Goal: Task Accomplishment & Management: Manage account settings

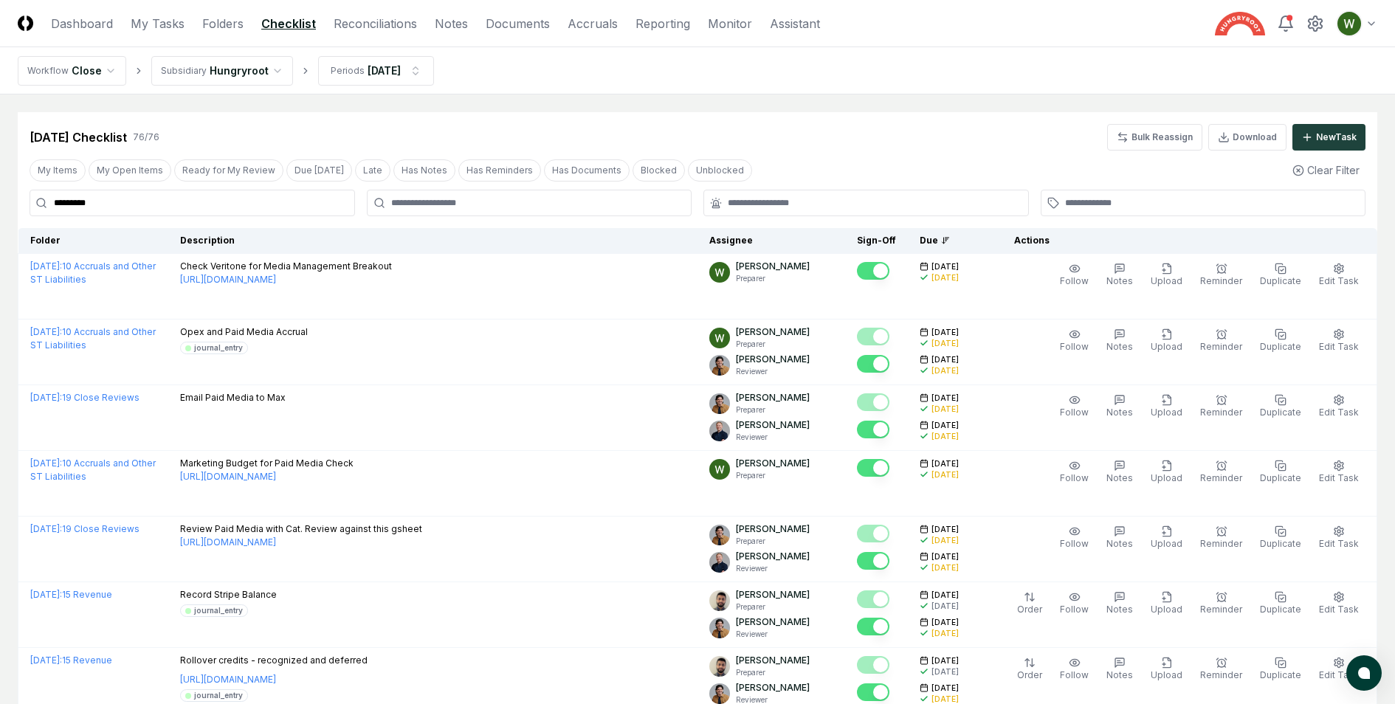
click at [295, 26] on link "Checklist" at bounding box center [288, 24] width 55 height 18
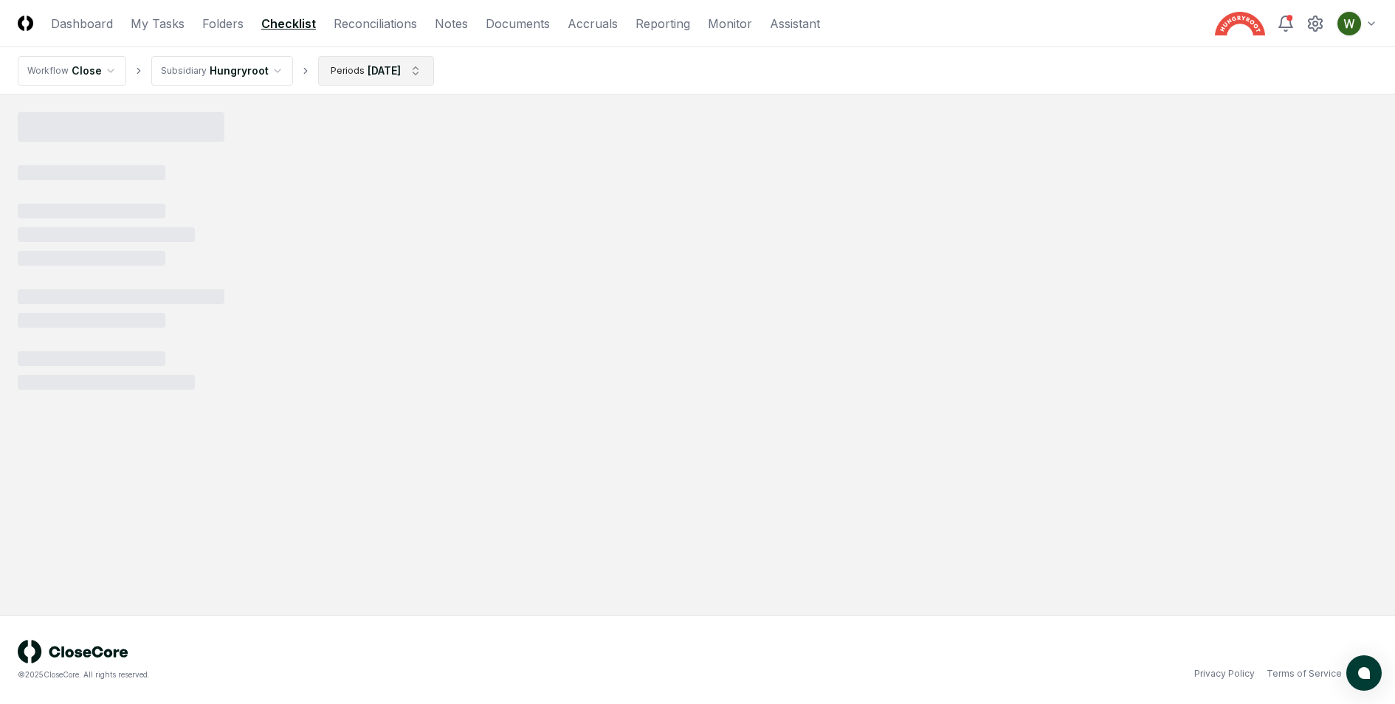
click at [396, 73] on html "CloseCore Dashboard My Tasks Folders Checklist Reconciliations Notes Documents …" at bounding box center [697, 352] width 1395 height 704
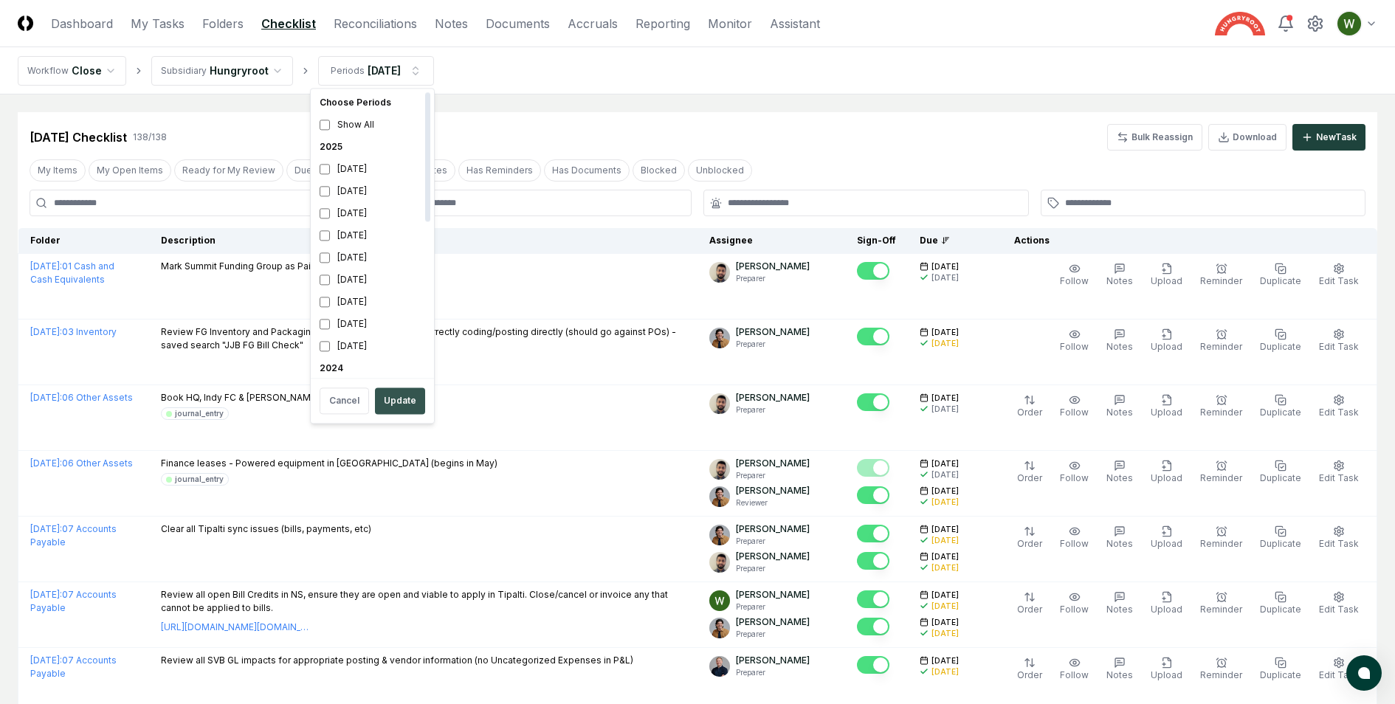
click at [403, 402] on button "Update" at bounding box center [400, 401] width 50 height 27
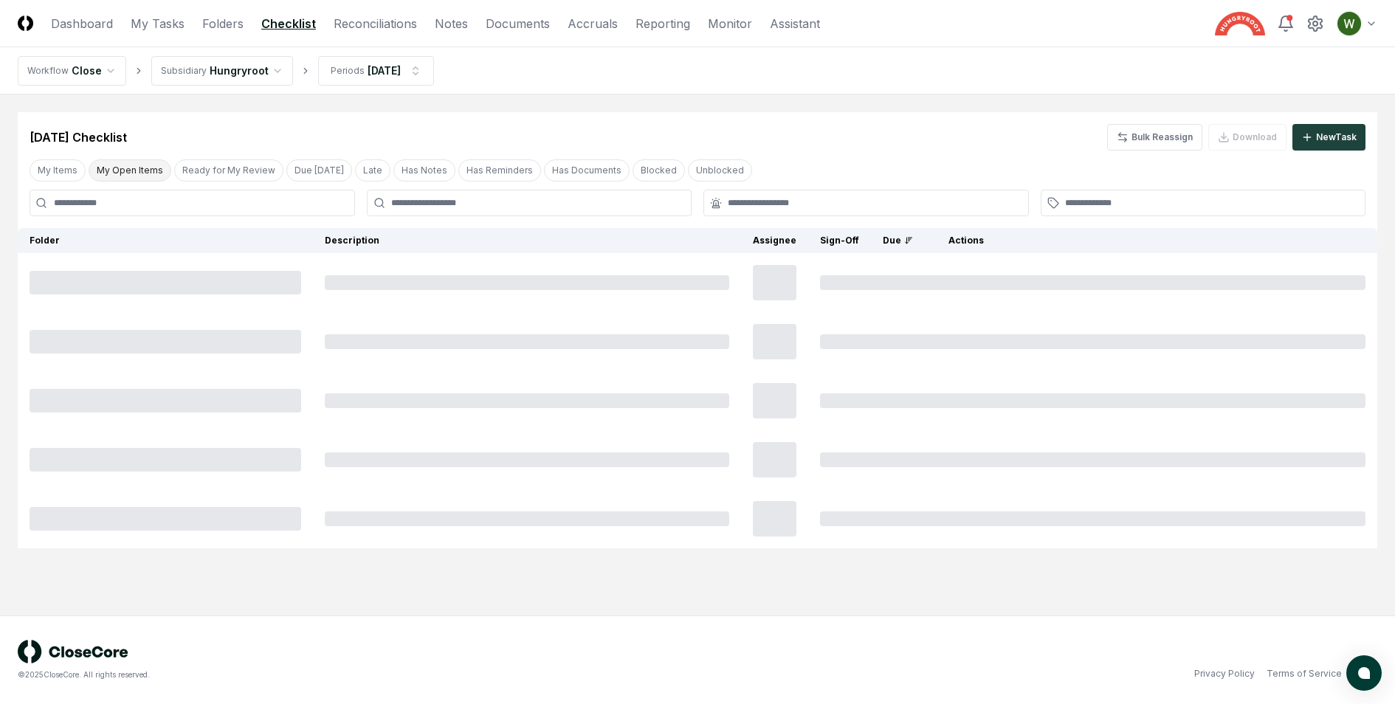
click at [136, 162] on button "My Open Items" at bounding box center [130, 170] width 83 height 22
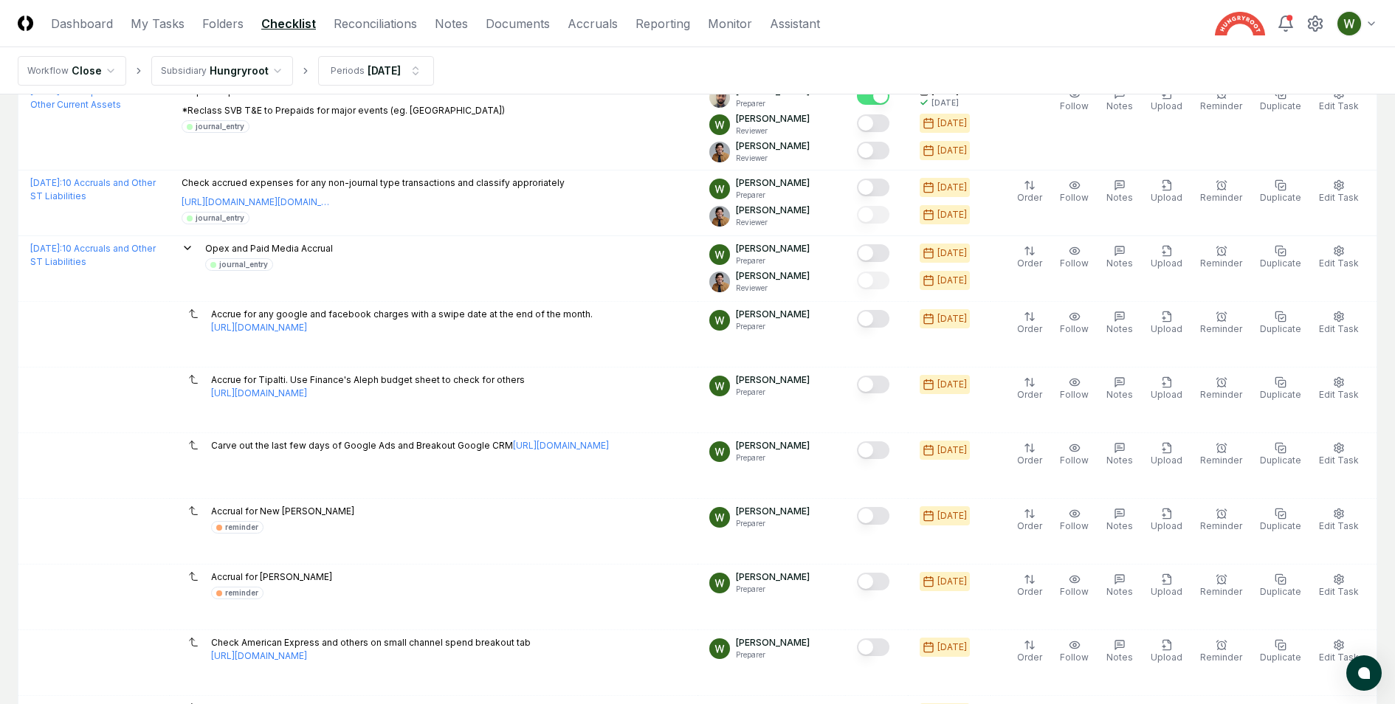
scroll to position [968, 0]
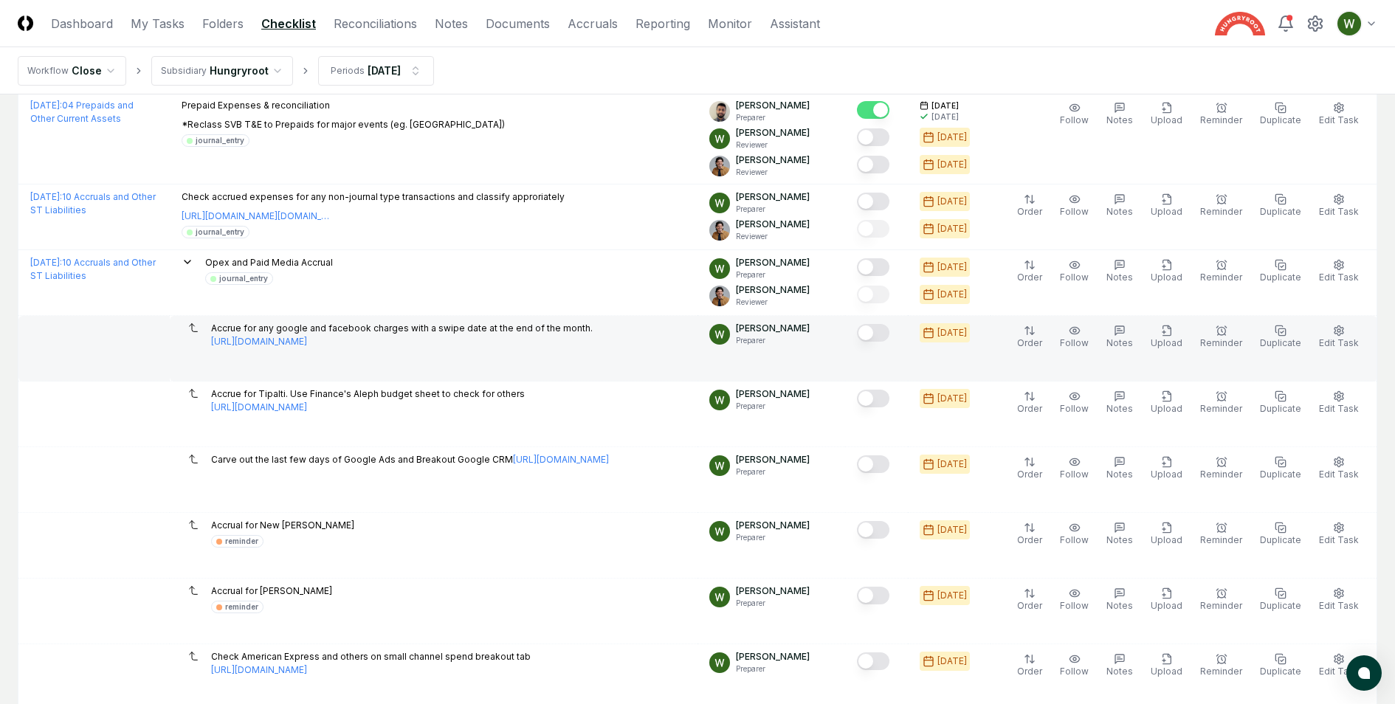
click at [885, 331] on button "Mark complete" at bounding box center [873, 333] width 32 height 18
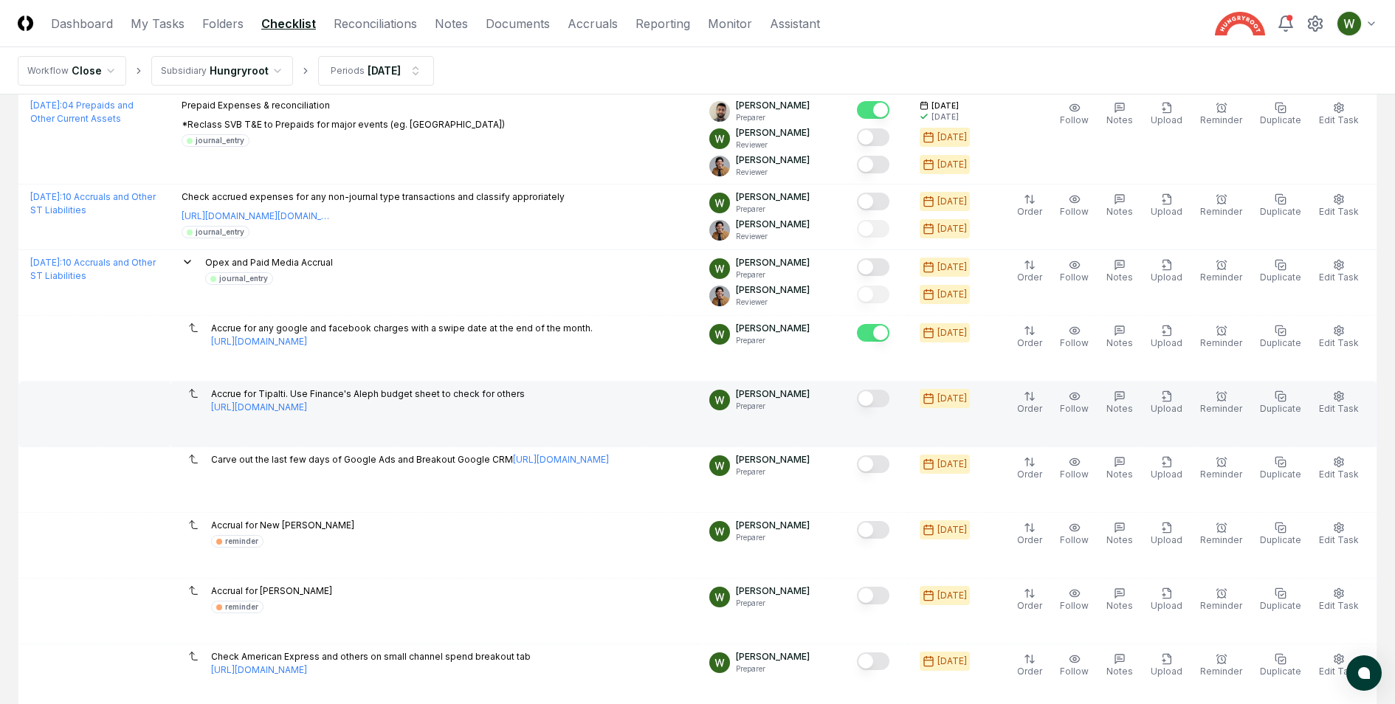
click at [885, 390] on button "Mark complete" at bounding box center [873, 399] width 32 height 18
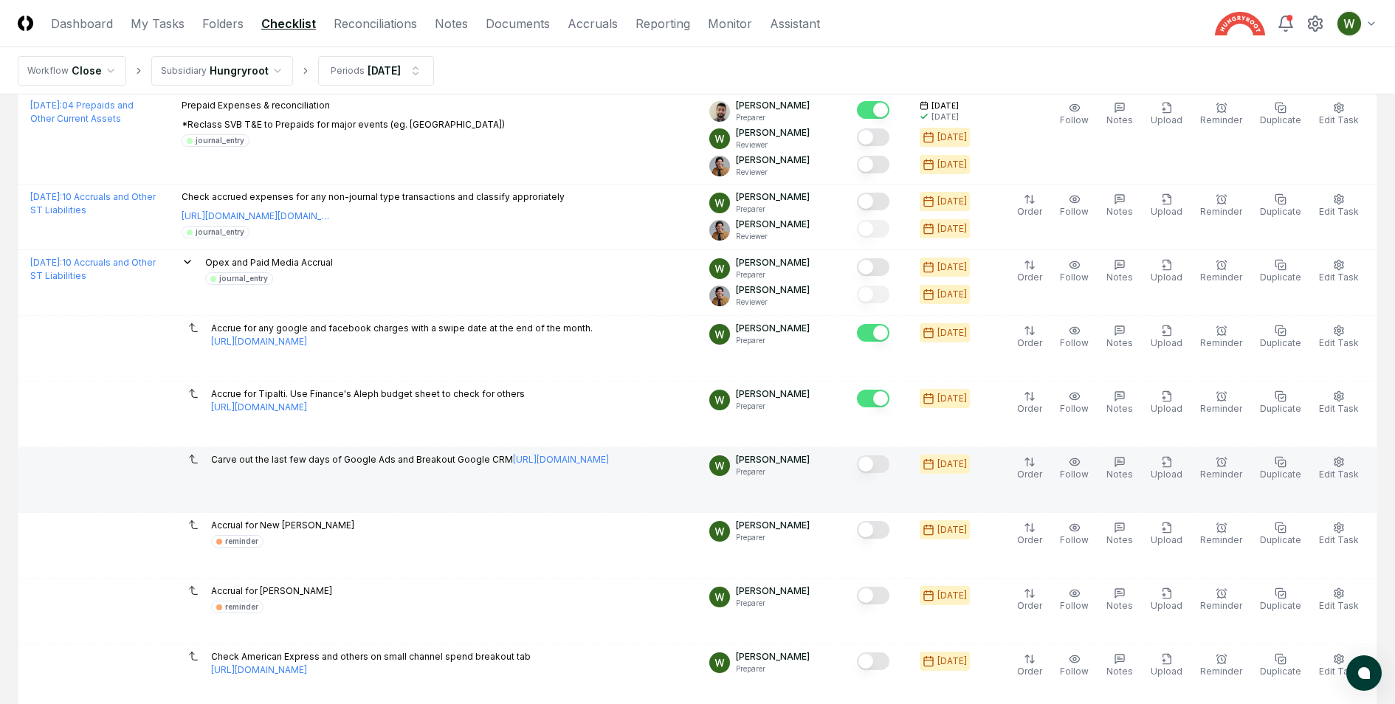
click at [885, 453] on div at bounding box center [876, 465] width 39 height 24
click at [885, 467] on button "Mark complete" at bounding box center [873, 464] width 32 height 18
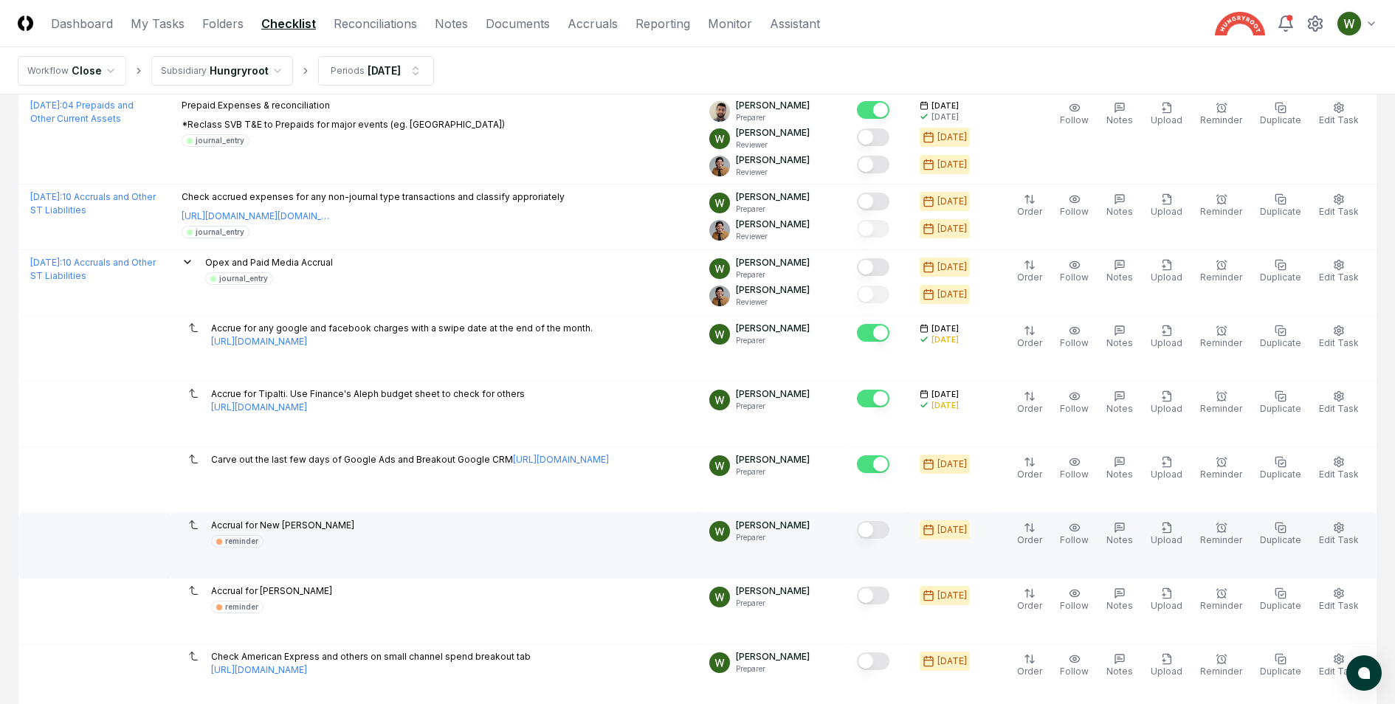
click at [887, 521] on button "Mark complete" at bounding box center [873, 530] width 32 height 18
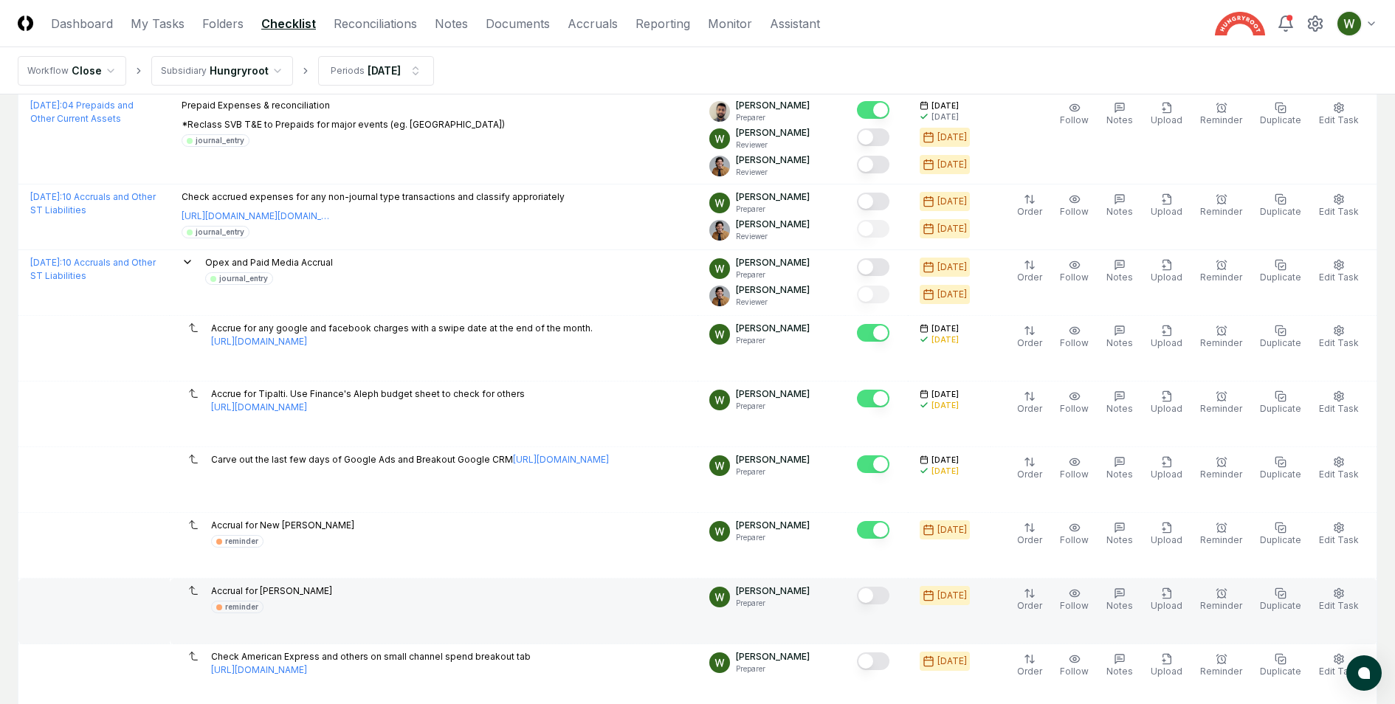
click at [885, 596] on button "Mark complete" at bounding box center [873, 596] width 32 height 18
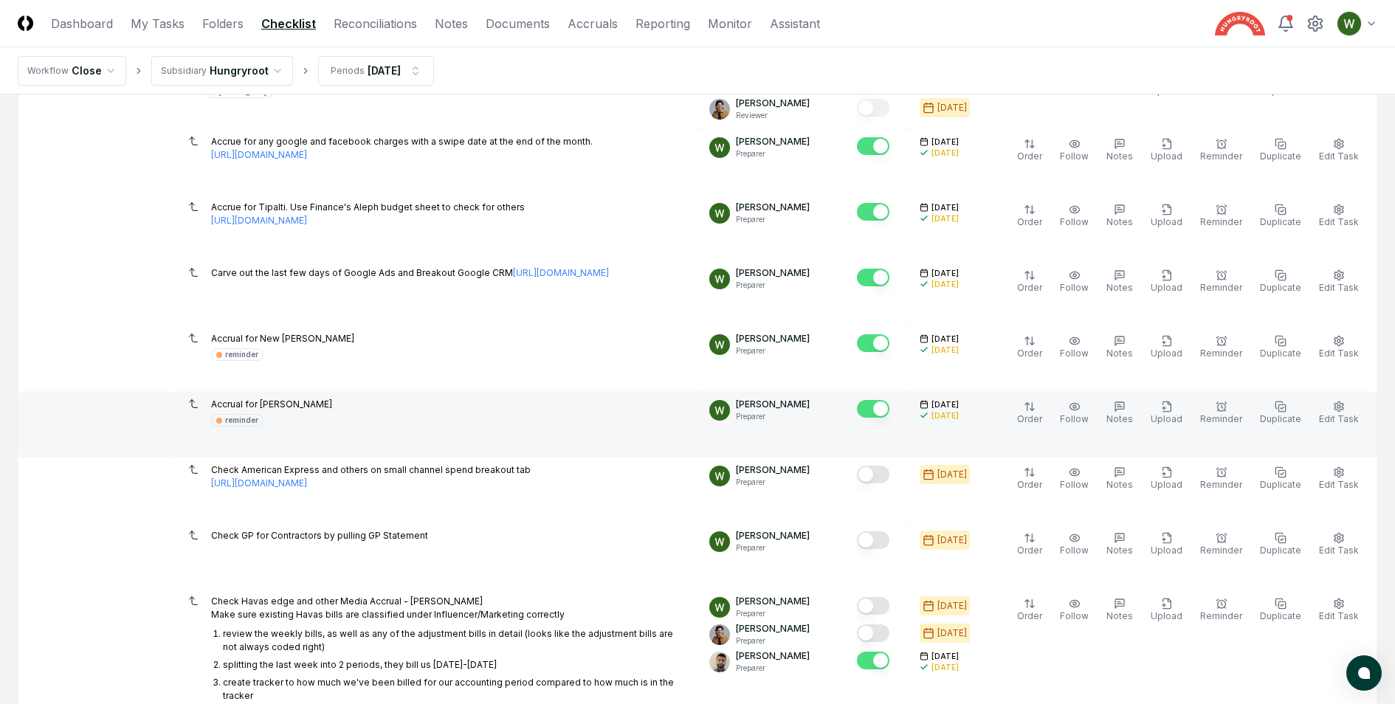
scroll to position [1203, 0]
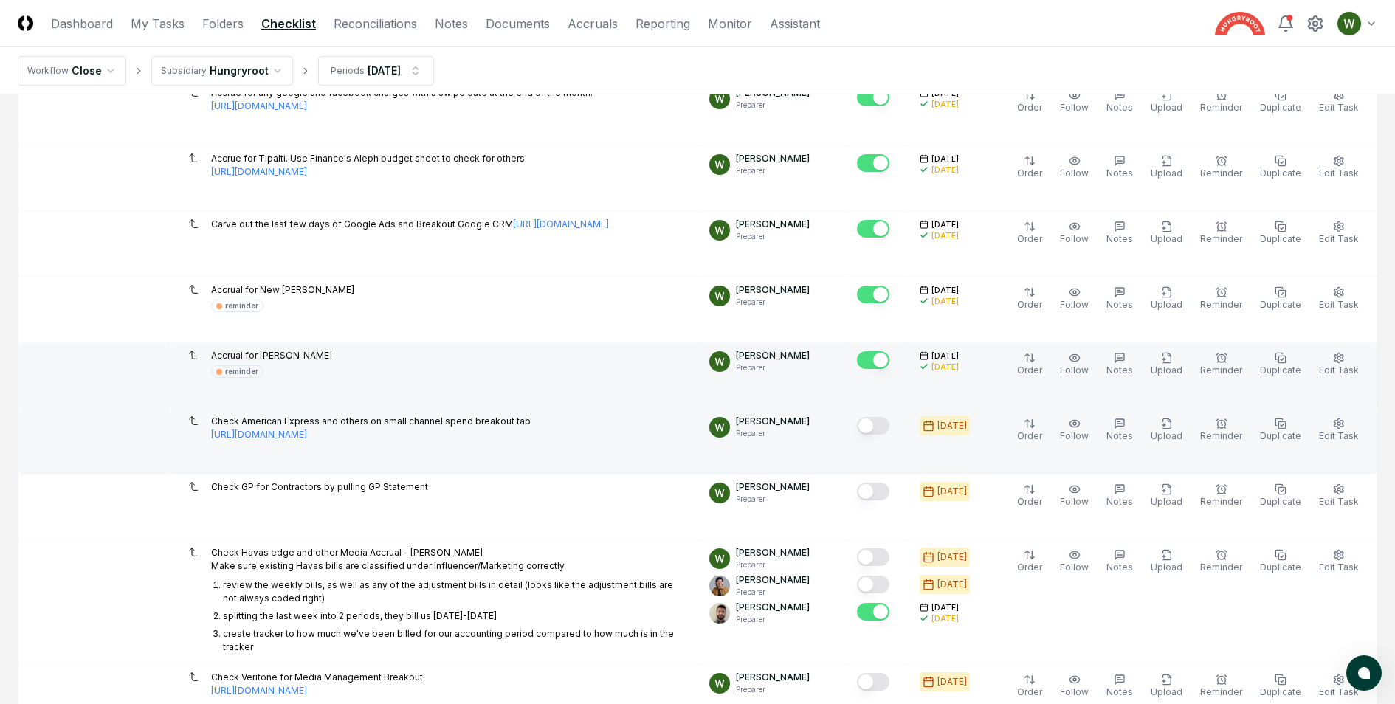
click at [889, 443] on td at bounding box center [876, 442] width 63 height 66
click at [884, 427] on button "Mark complete" at bounding box center [873, 426] width 32 height 18
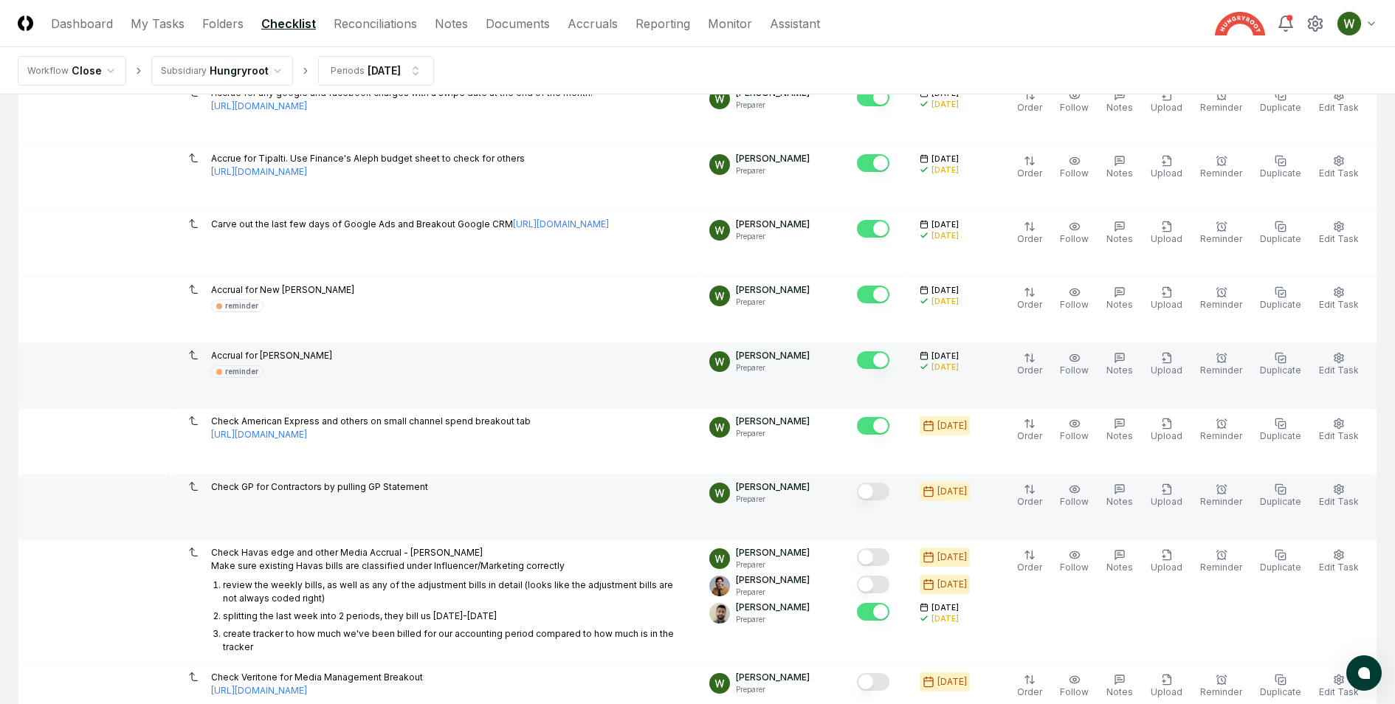
click at [892, 475] on td at bounding box center [876, 508] width 63 height 66
click at [887, 483] on button "Mark complete" at bounding box center [873, 492] width 32 height 18
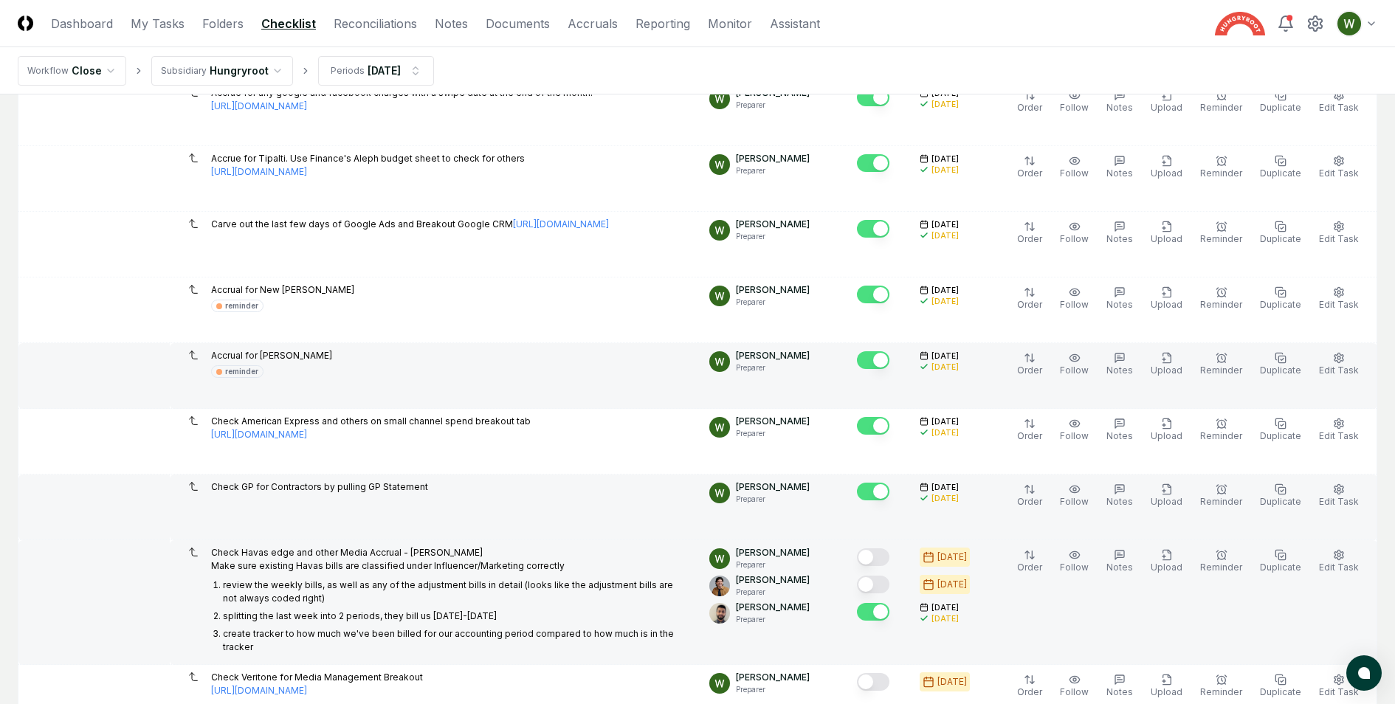
click at [881, 548] on button "Mark complete" at bounding box center [873, 557] width 32 height 18
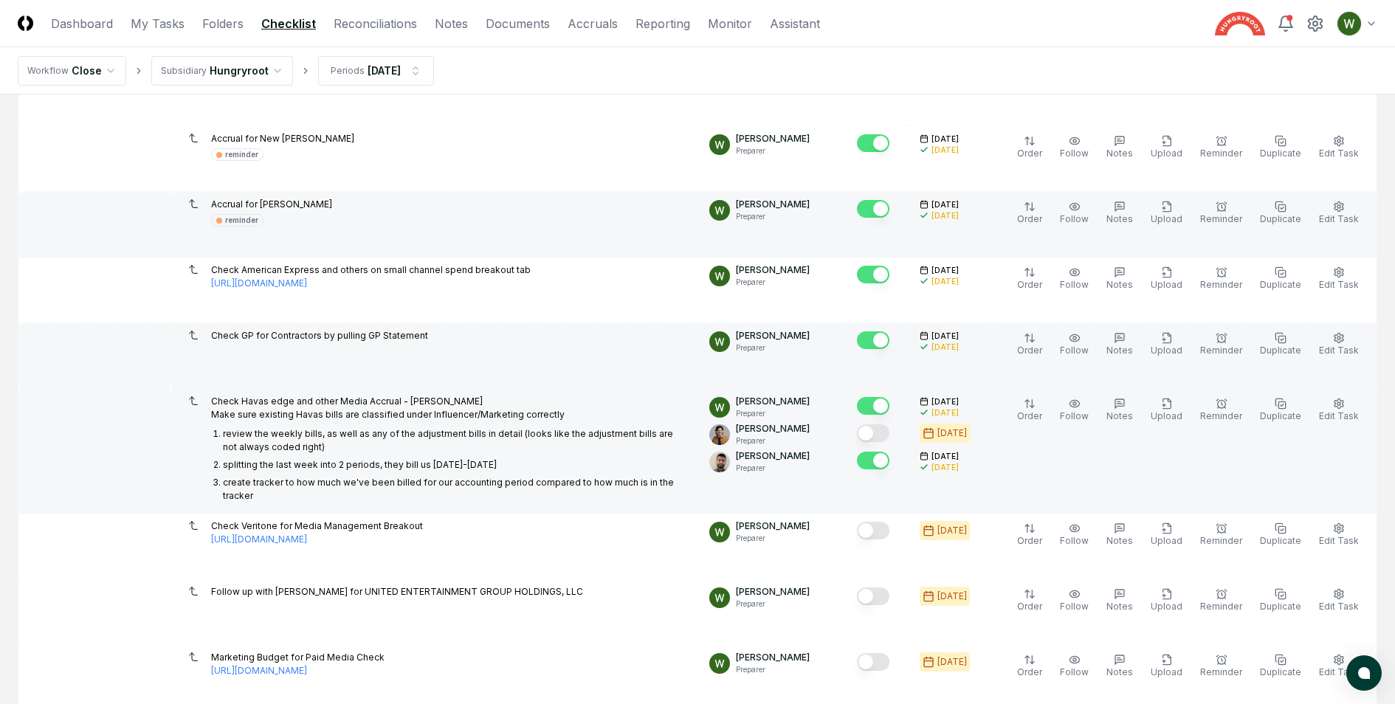
scroll to position [1448, 0]
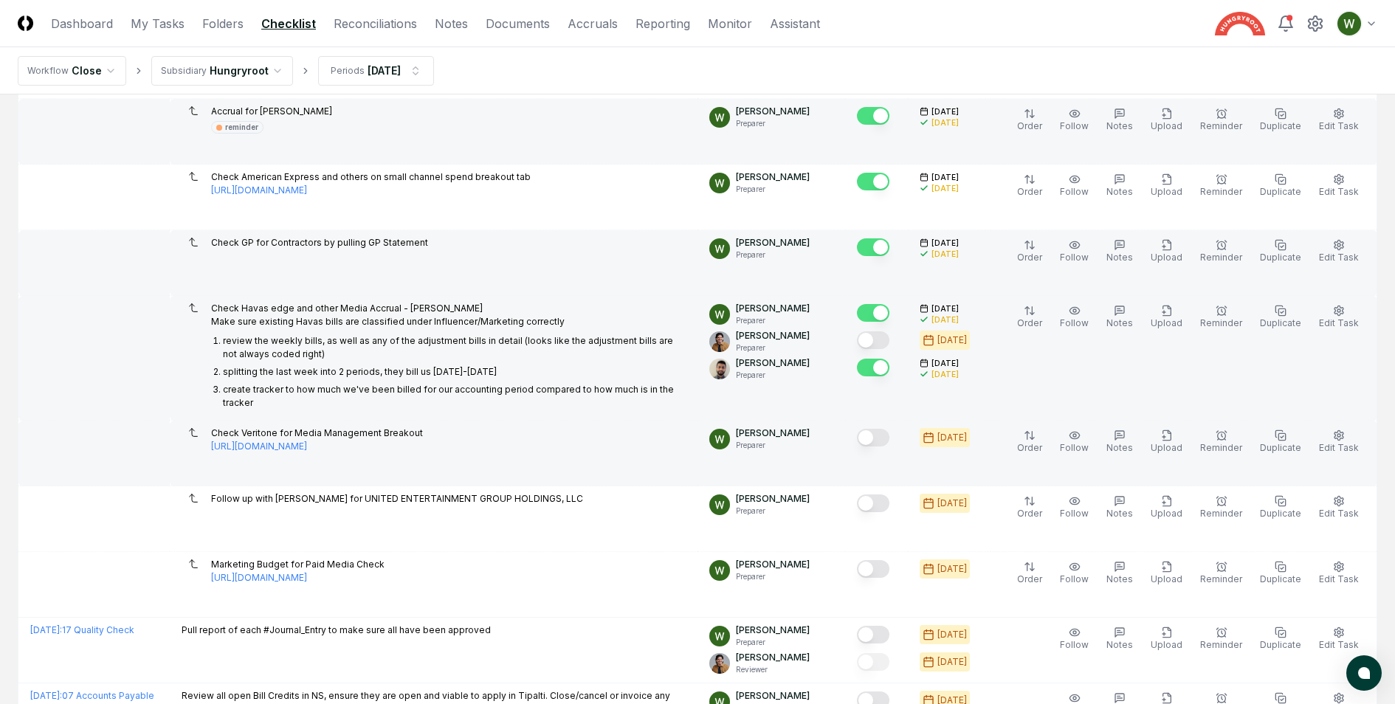
click at [886, 453] on td at bounding box center [876, 454] width 63 height 66
click at [884, 429] on button "Mark complete" at bounding box center [873, 438] width 32 height 18
click at [887, 475] on td at bounding box center [876, 454] width 63 height 66
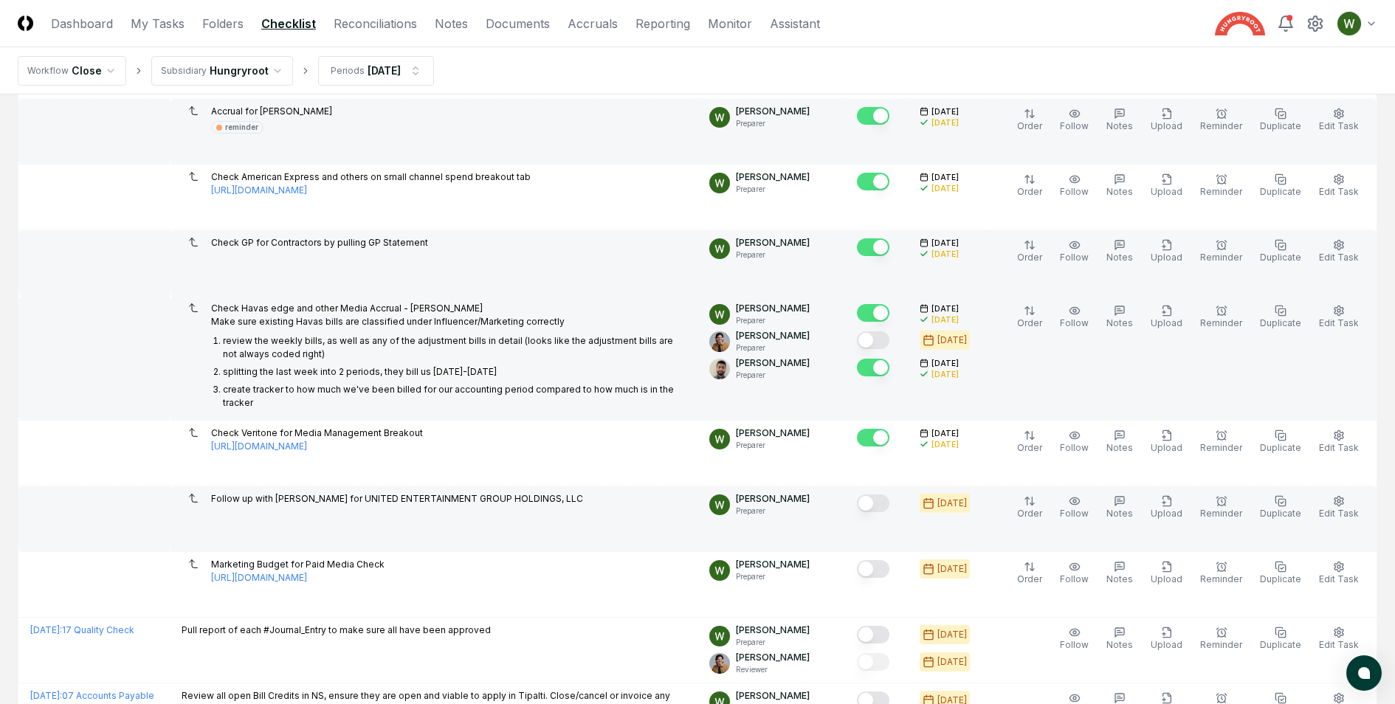
click at [882, 508] on div at bounding box center [876, 504] width 39 height 24
click at [886, 503] on button "Mark complete" at bounding box center [873, 504] width 32 height 18
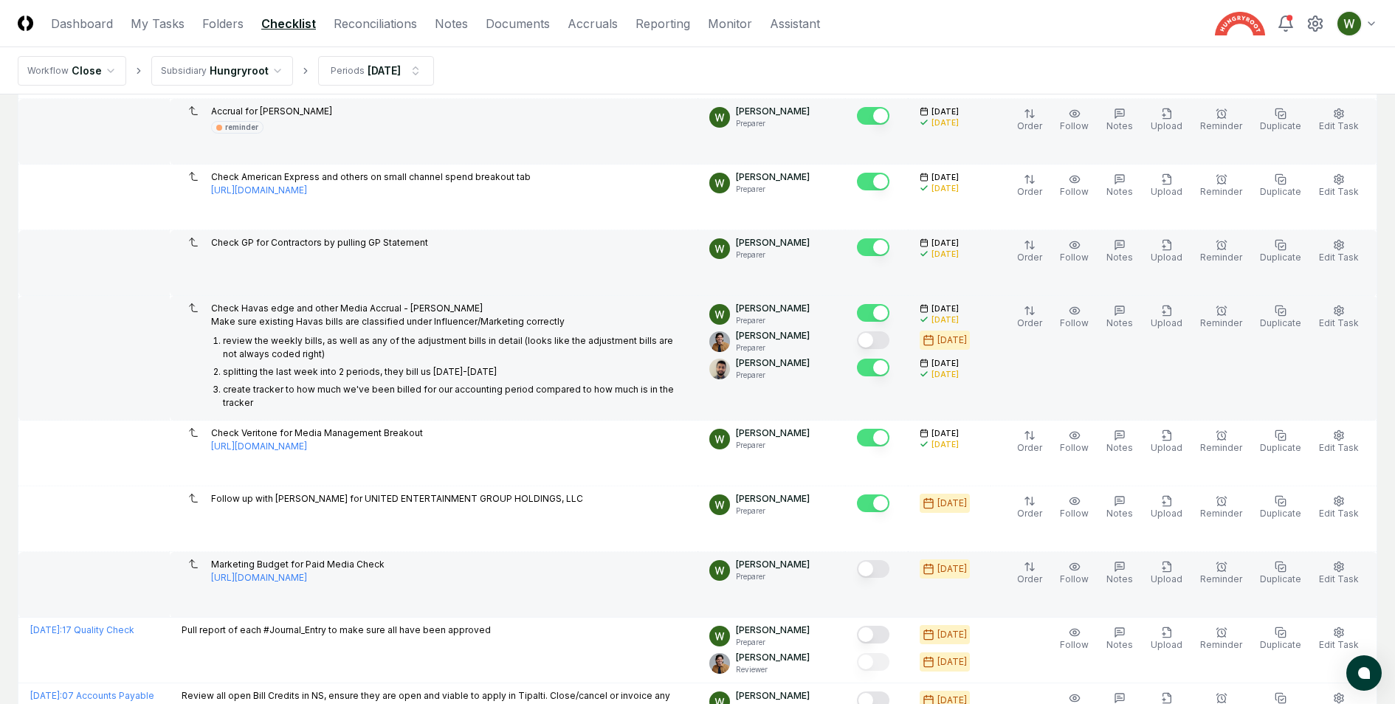
click at [885, 560] on button "Mark complete" at bounding box center [873, 569] width 32 height 18
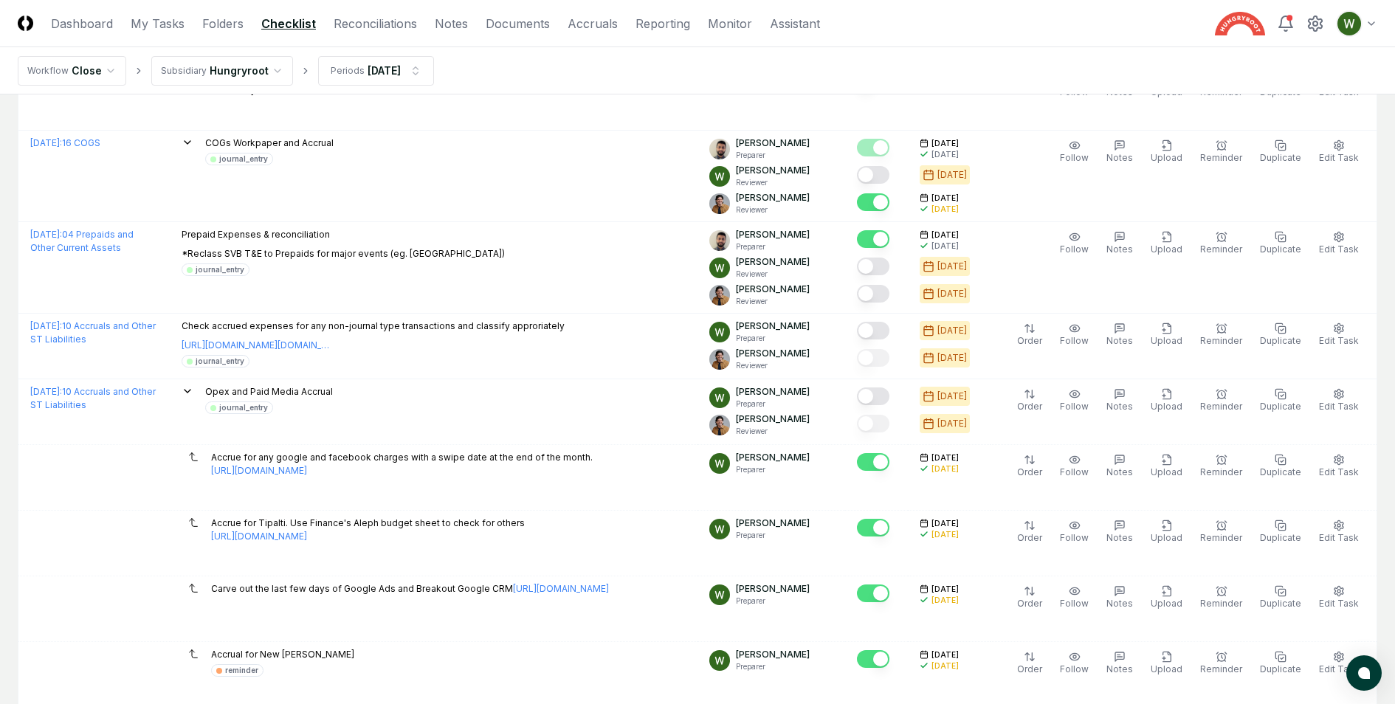
scroll to position [825, 0]
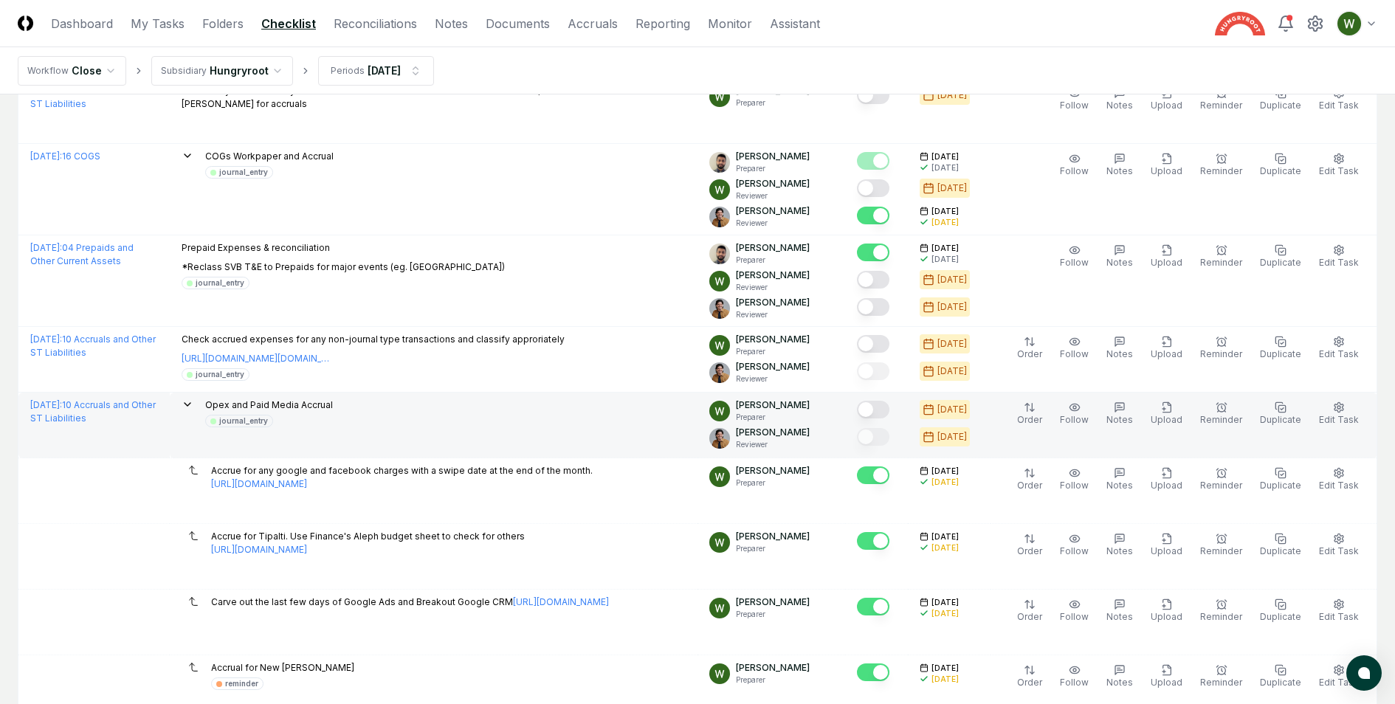
click at [884, 401] on button "Mark complete" at bounding box center [873, 410] width 32 height 18
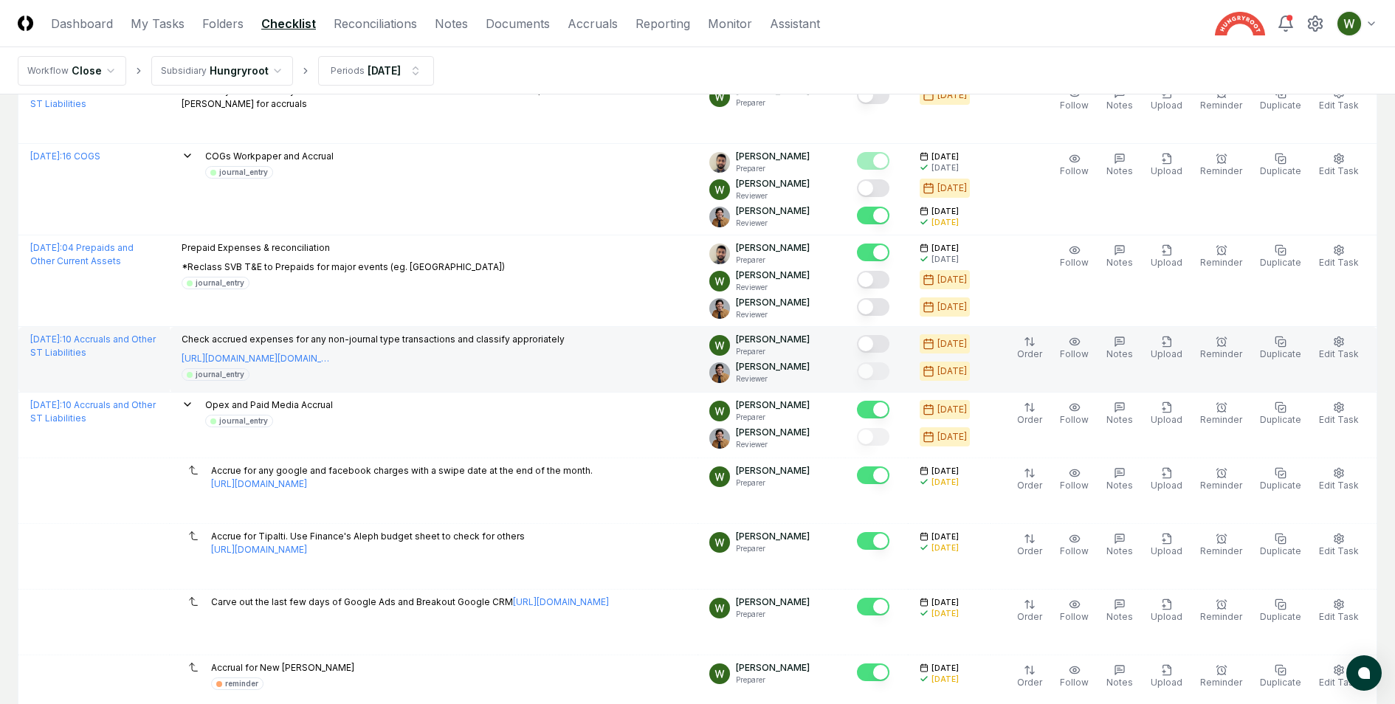
click at [888, 335] on button "Mark complete" at bounding box center [873, 344] width 32 height 18
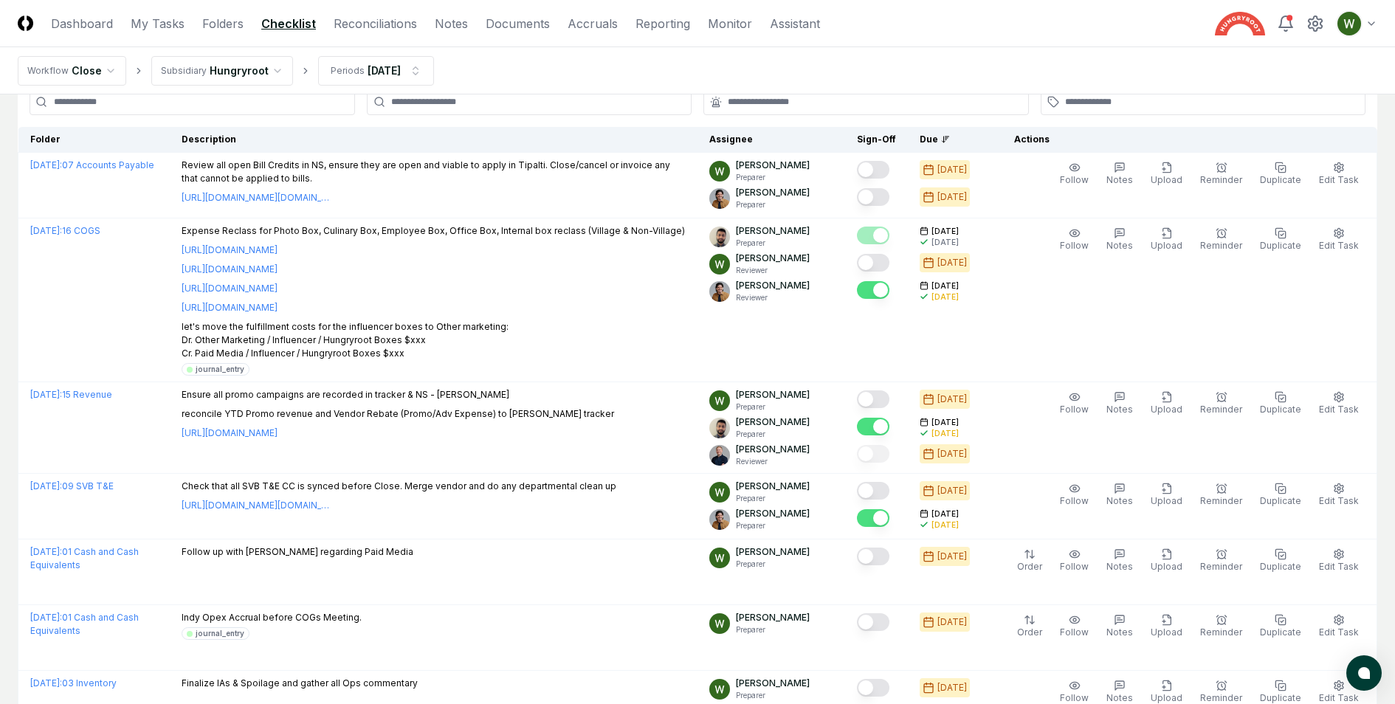
scroll to position [561, 0]
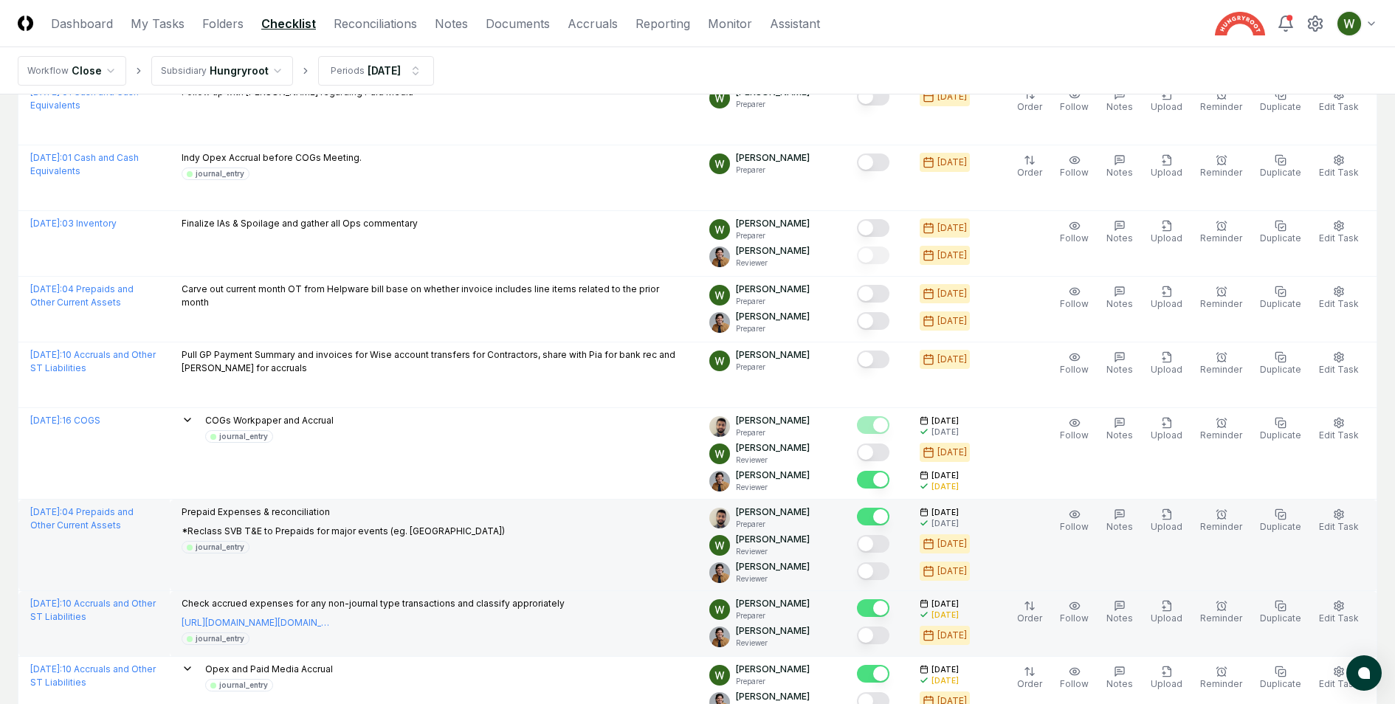
click at [881, 546] on button "Mark complete" at bounding box center [873, 544] width 32 height 18
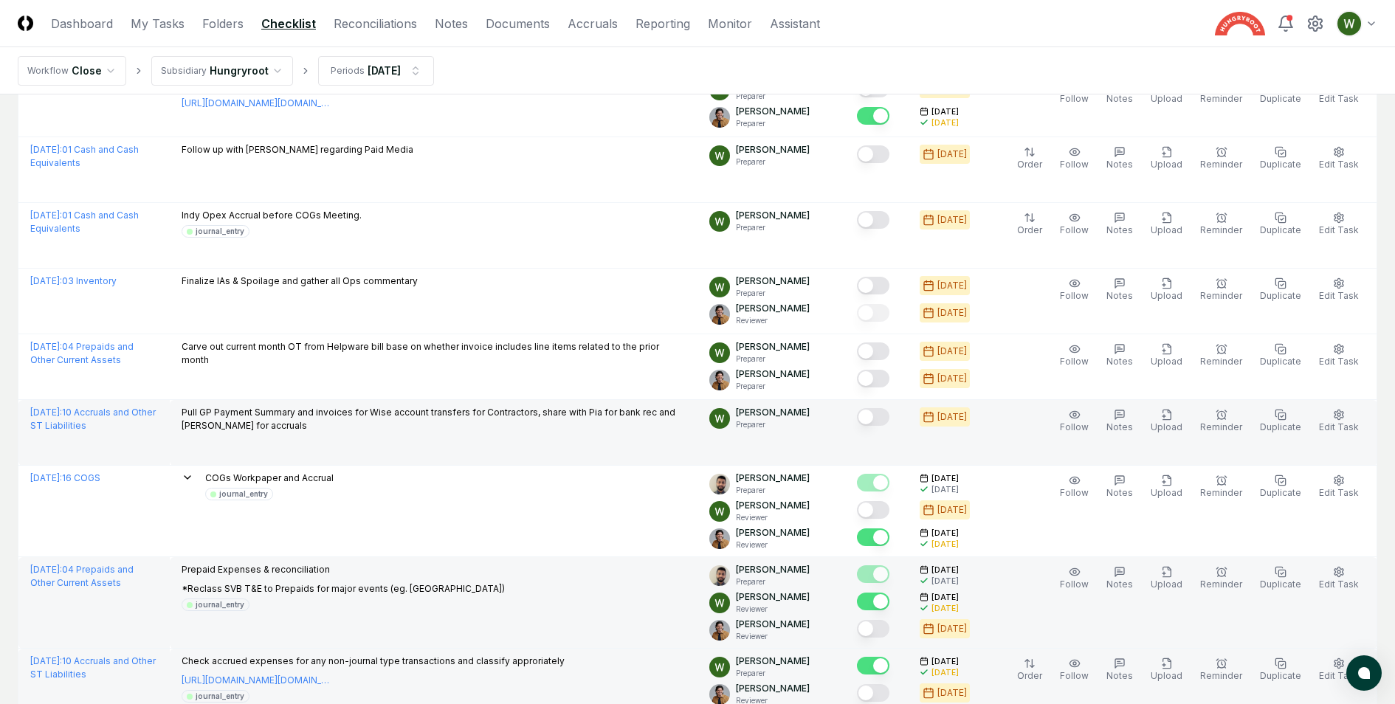
scroll to position [502, 0]
click at [876, 410] on button "Mark complete" at bounding box center [873, 419] width 32 height 18
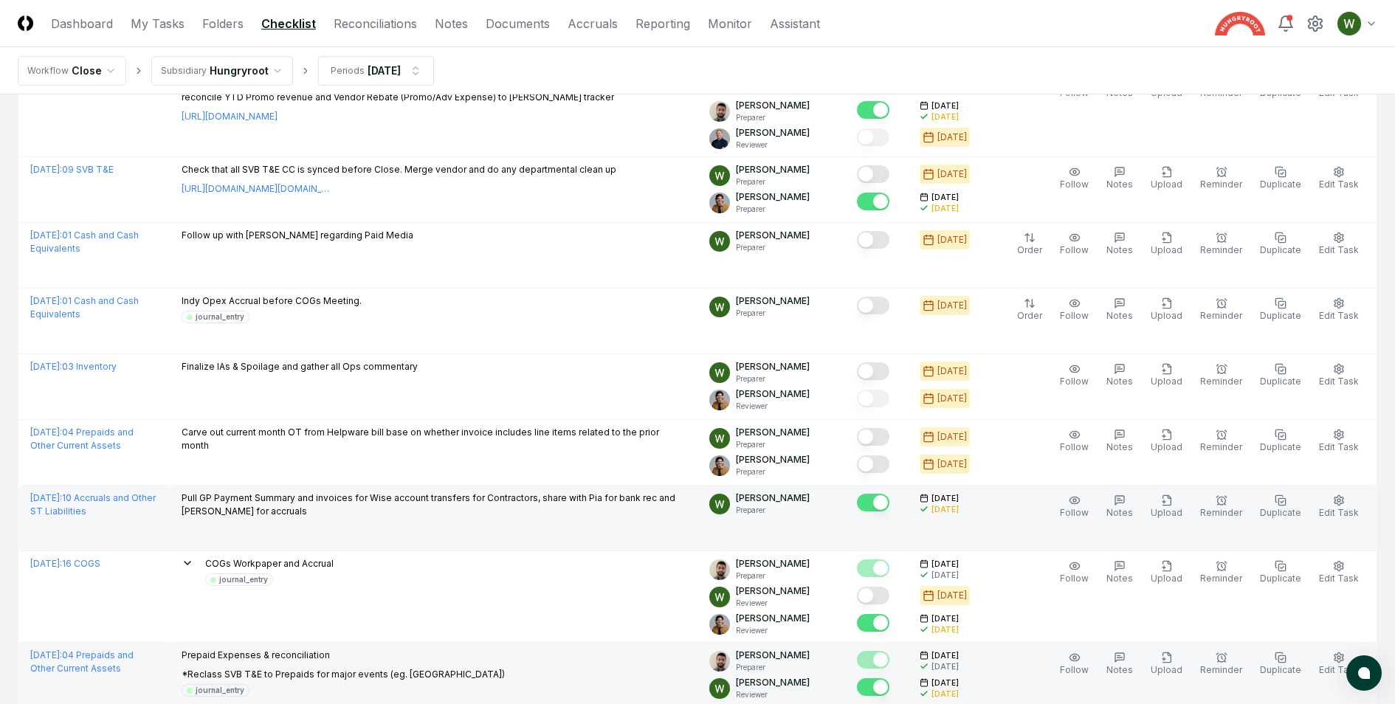
scroll to position [379, 0]
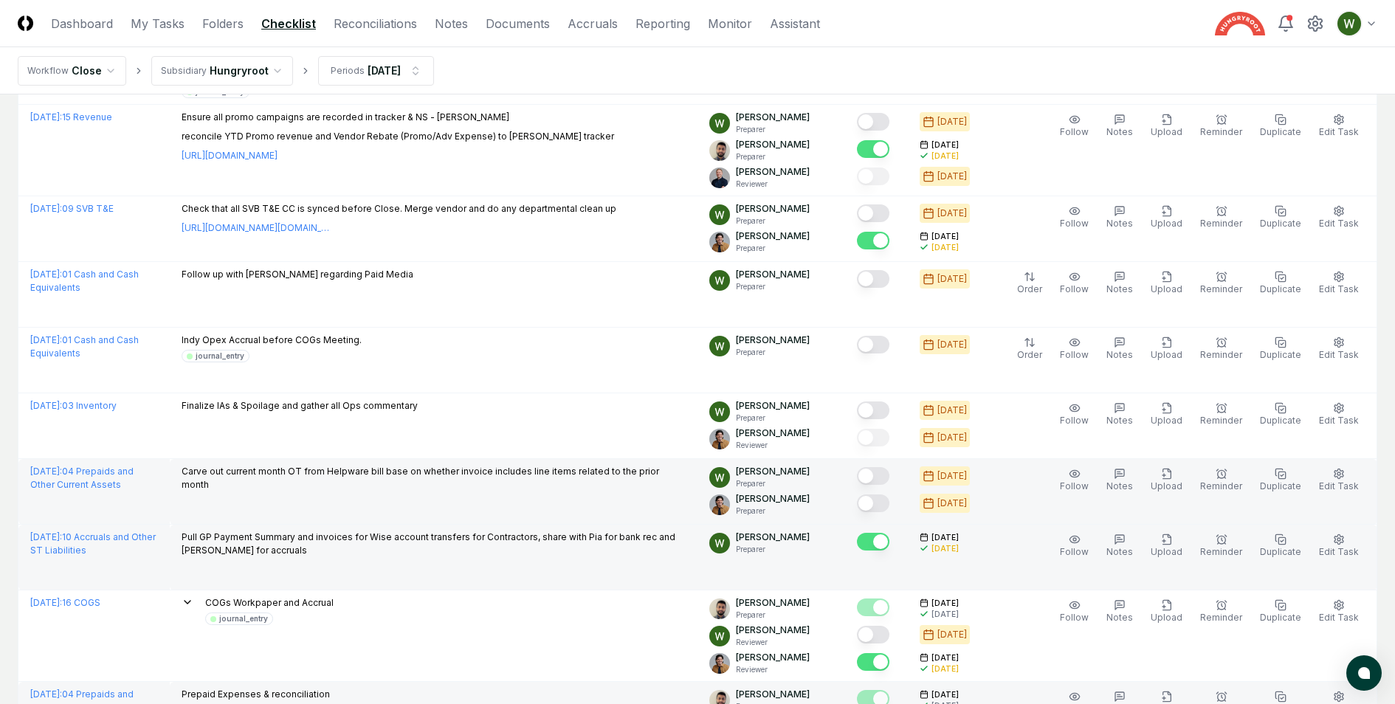
click at [882, 473] on button "Mark complete" at bounding box center [873, 476] width 32 height 18
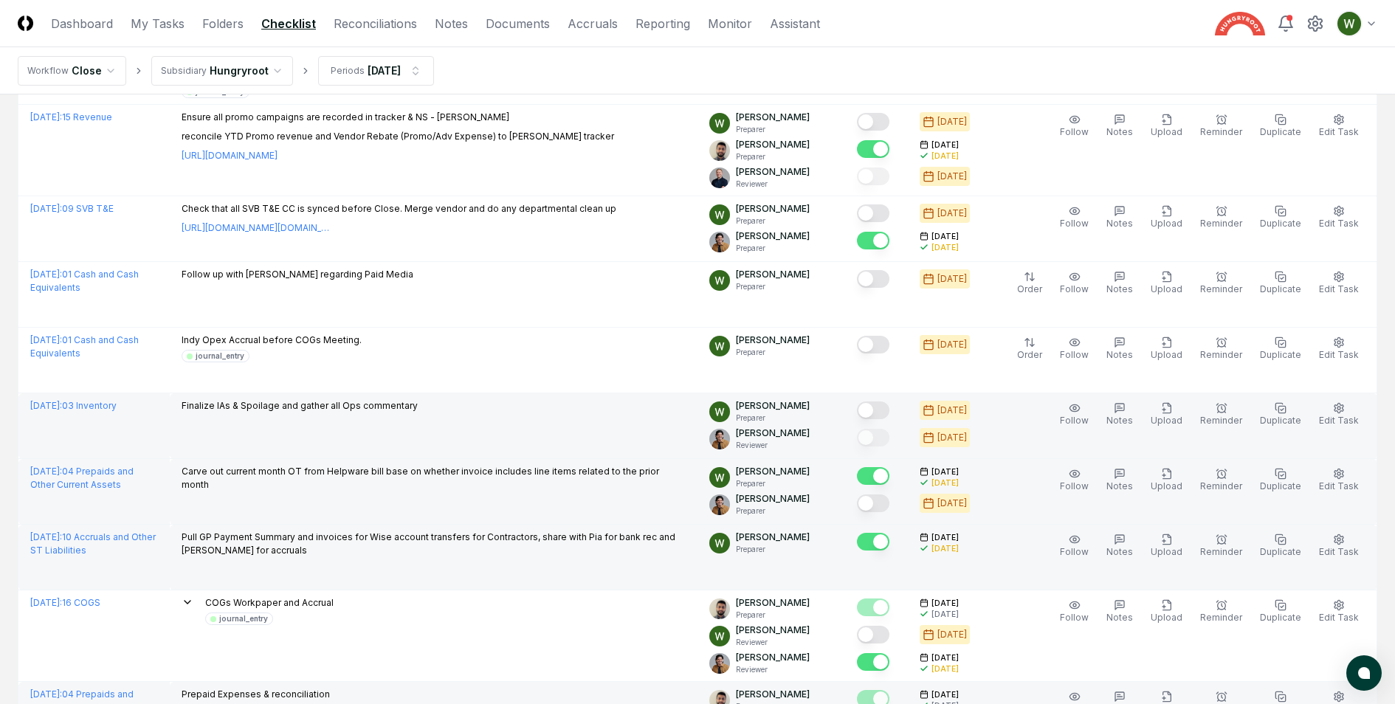
click at [883, 402] on button "Mark complete" at bounding box center [873, 411] width 32 height 18
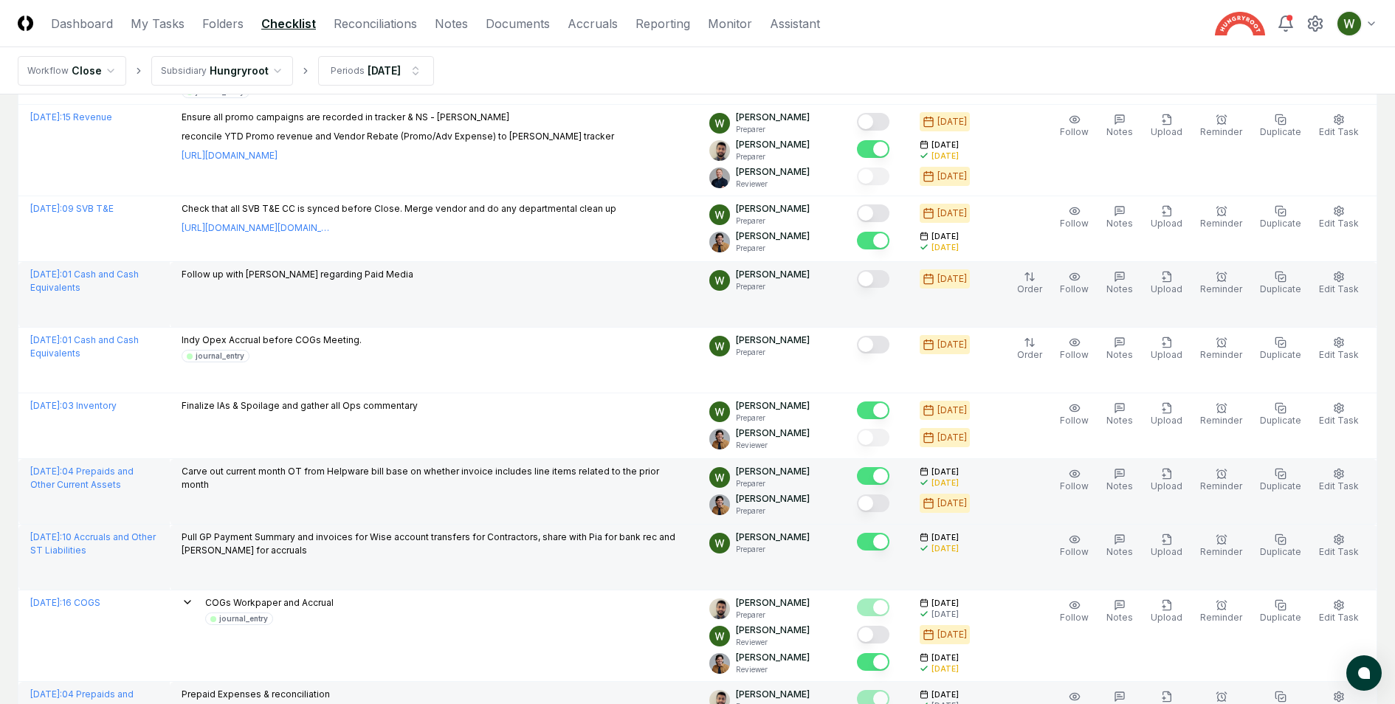
click at [890, 318] on td at bounding box center [876, 295] width 63 height 66
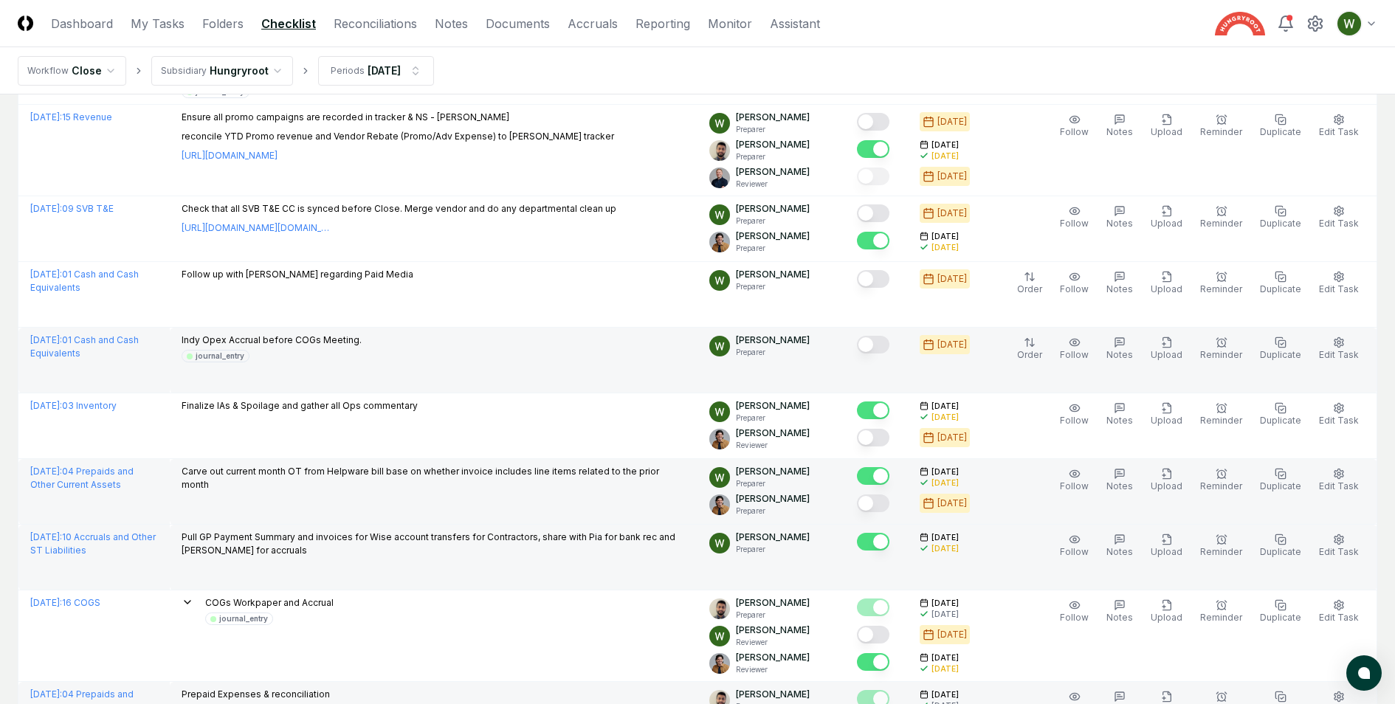
click at [887, 336] on button "Mark complete" at bounding box center [873, 345] width 32 height 18
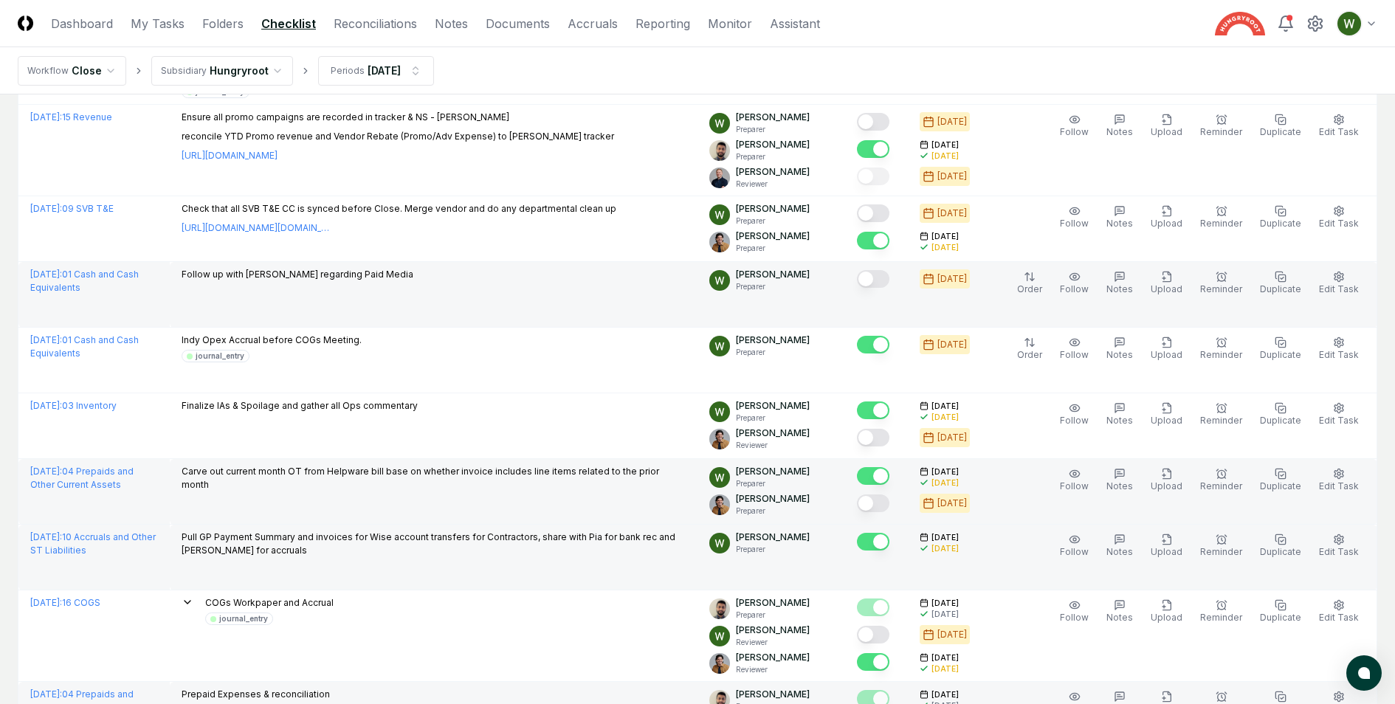
click at [887, 278] on button "Mark complete" at bounding box center [873, 279] width 32 height 18
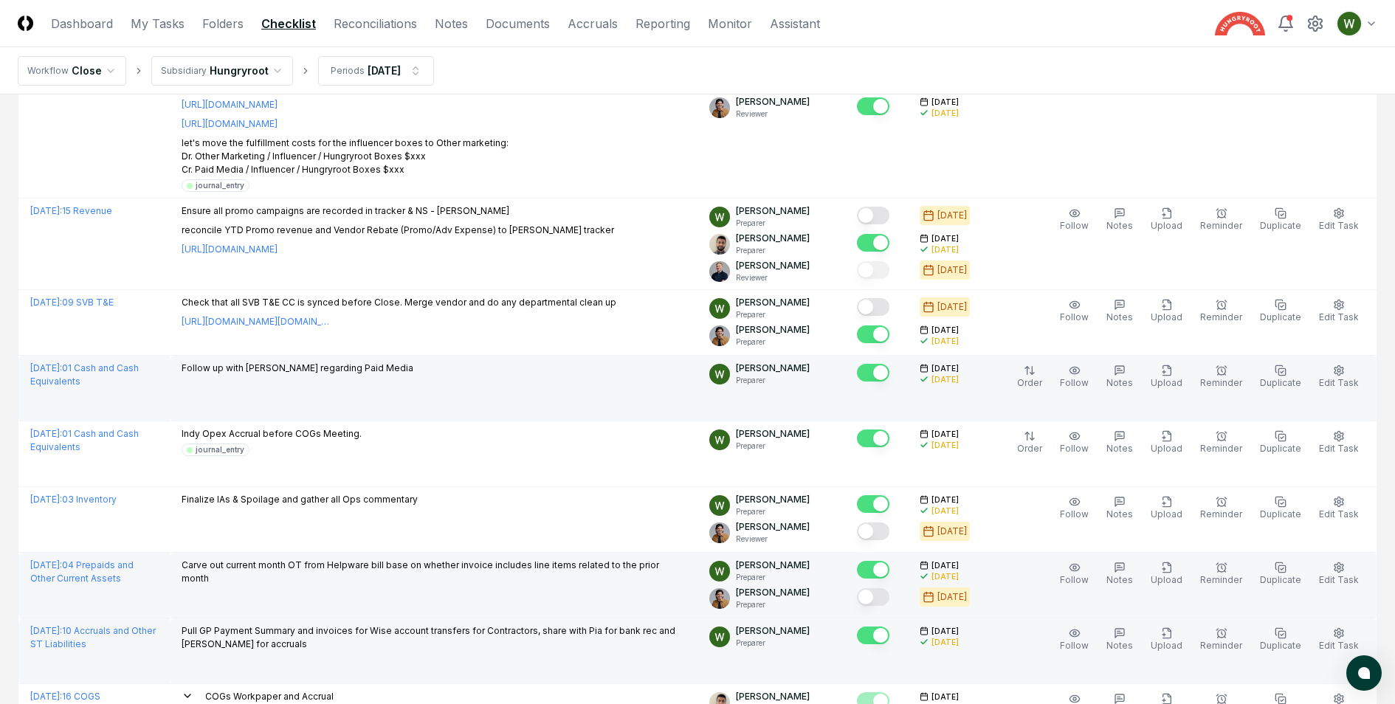
scroll to position [0, 0]
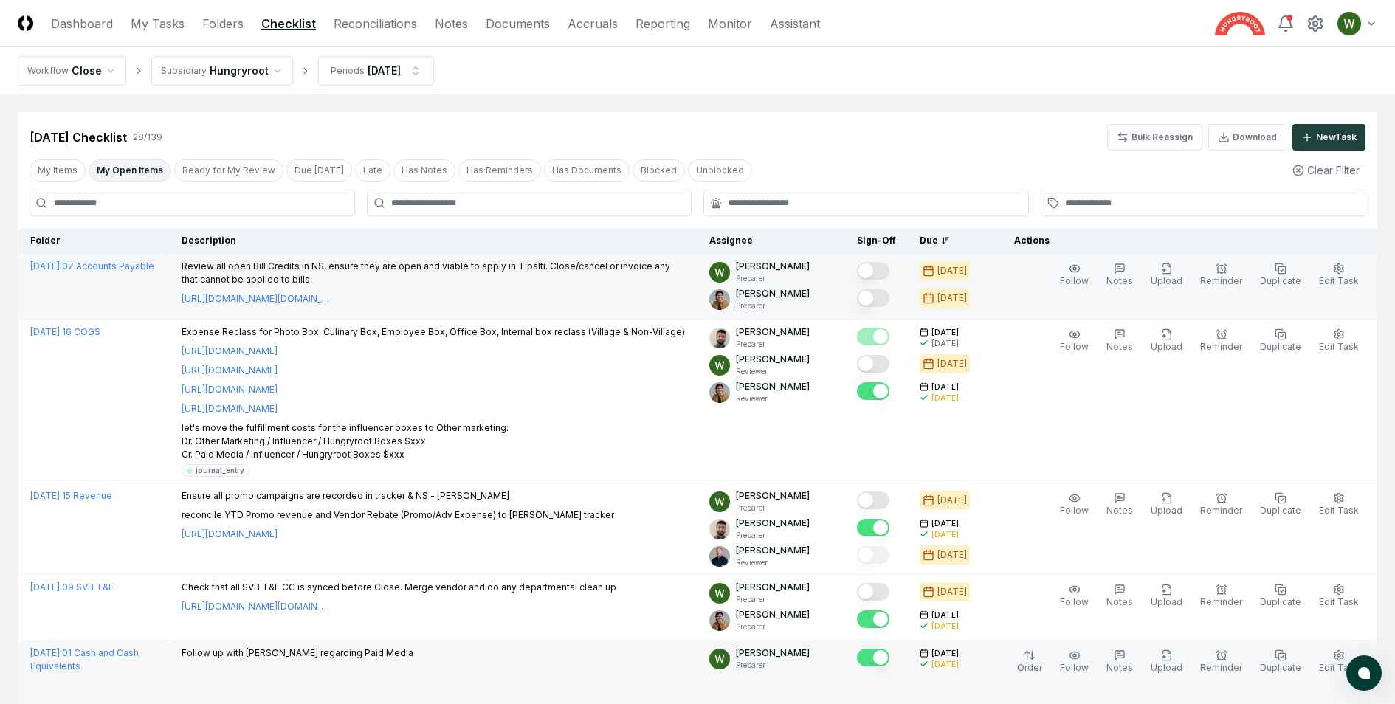
click at [882, 279] on button "Mark complete" at bounding box center [873, 271] width 32 height 18
click at [221, 169] on button "Ready for My Review" at bounding box center [228, 170] width 109 height 22
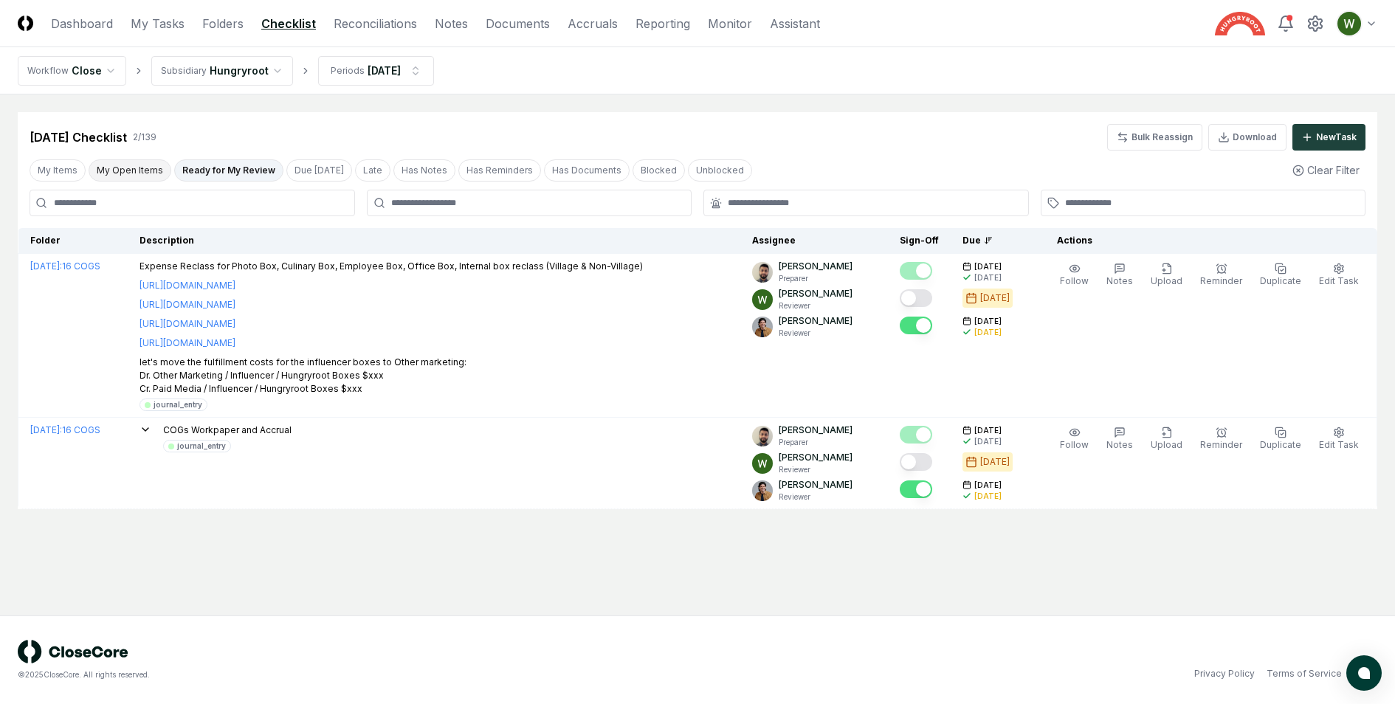
click at [148, 168] on button "My Open Items" at bounding box center [130, 170] width 83 height 22
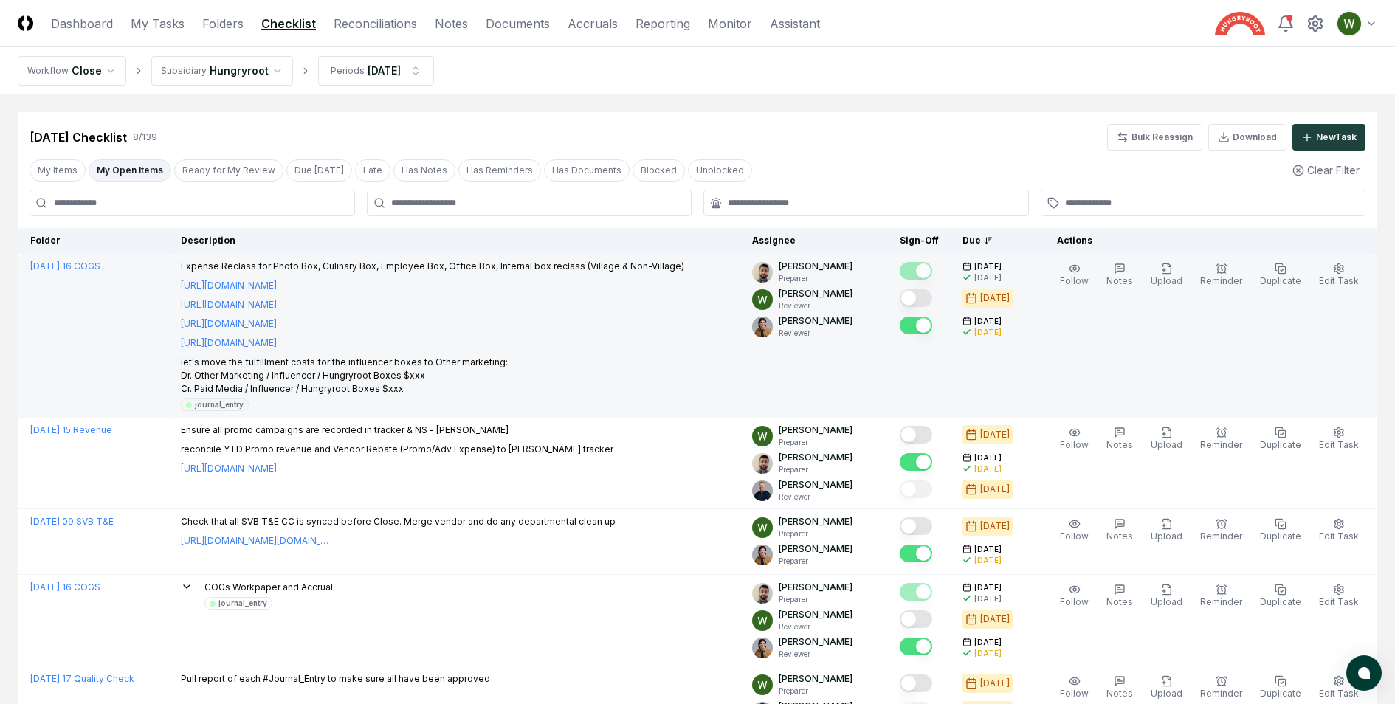
scroll to position [329, 0]
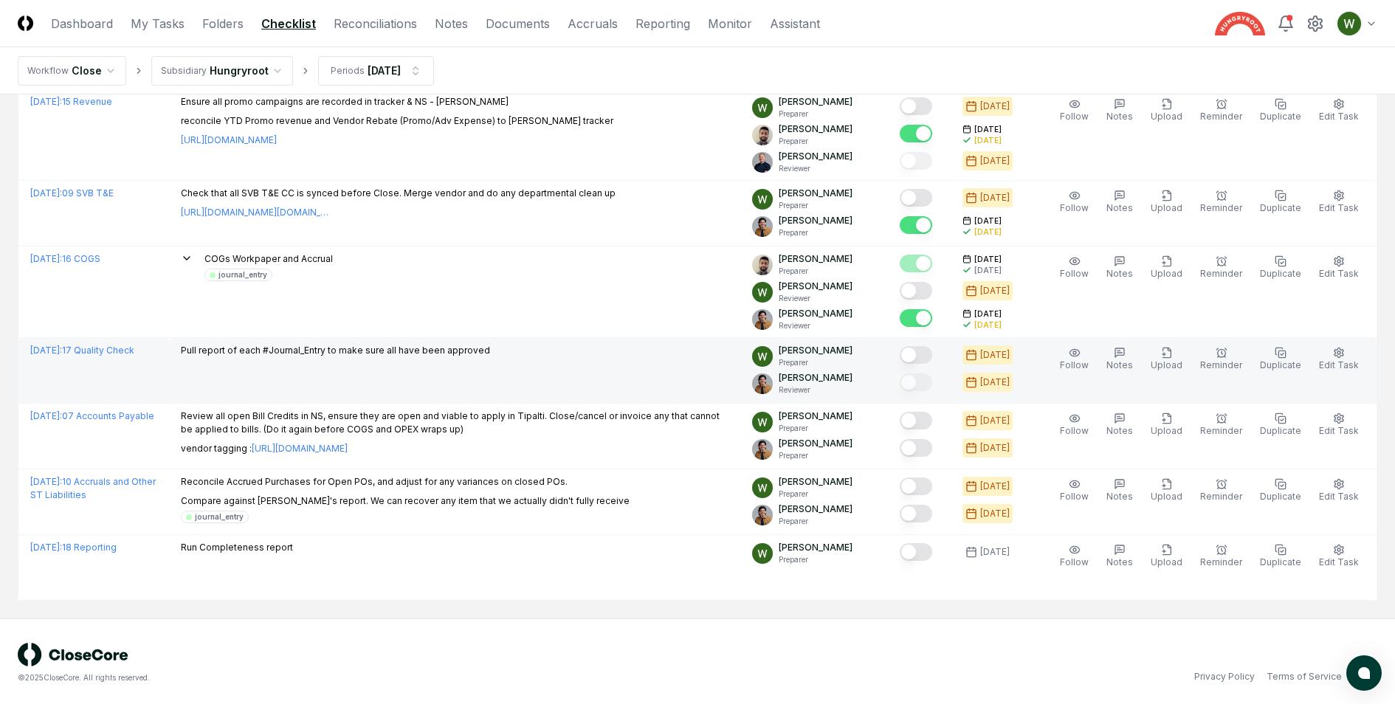
click at [929, 351] on button "Mark complete" at bounding box center [916, 355] width 32 height 18
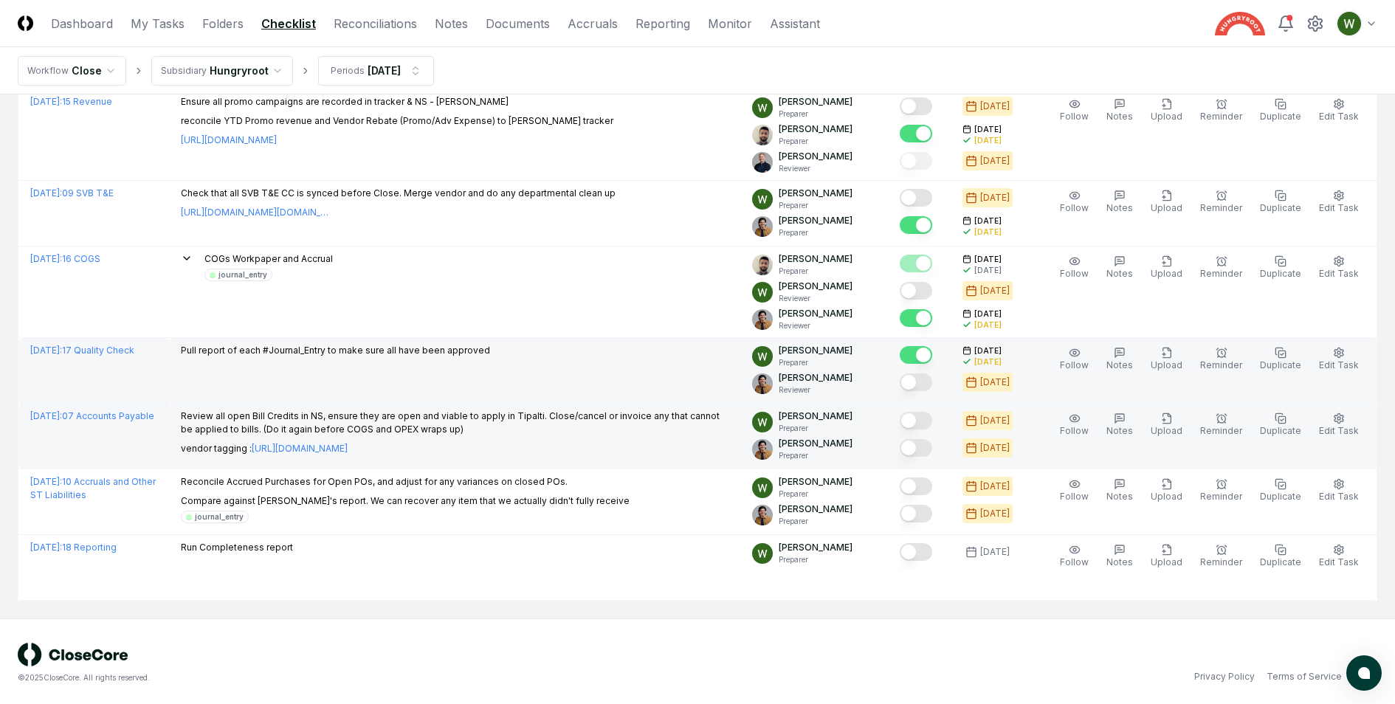
click at [924, 419] on button "Mark complete" at bounding box center [916, 421] width 32 height 18
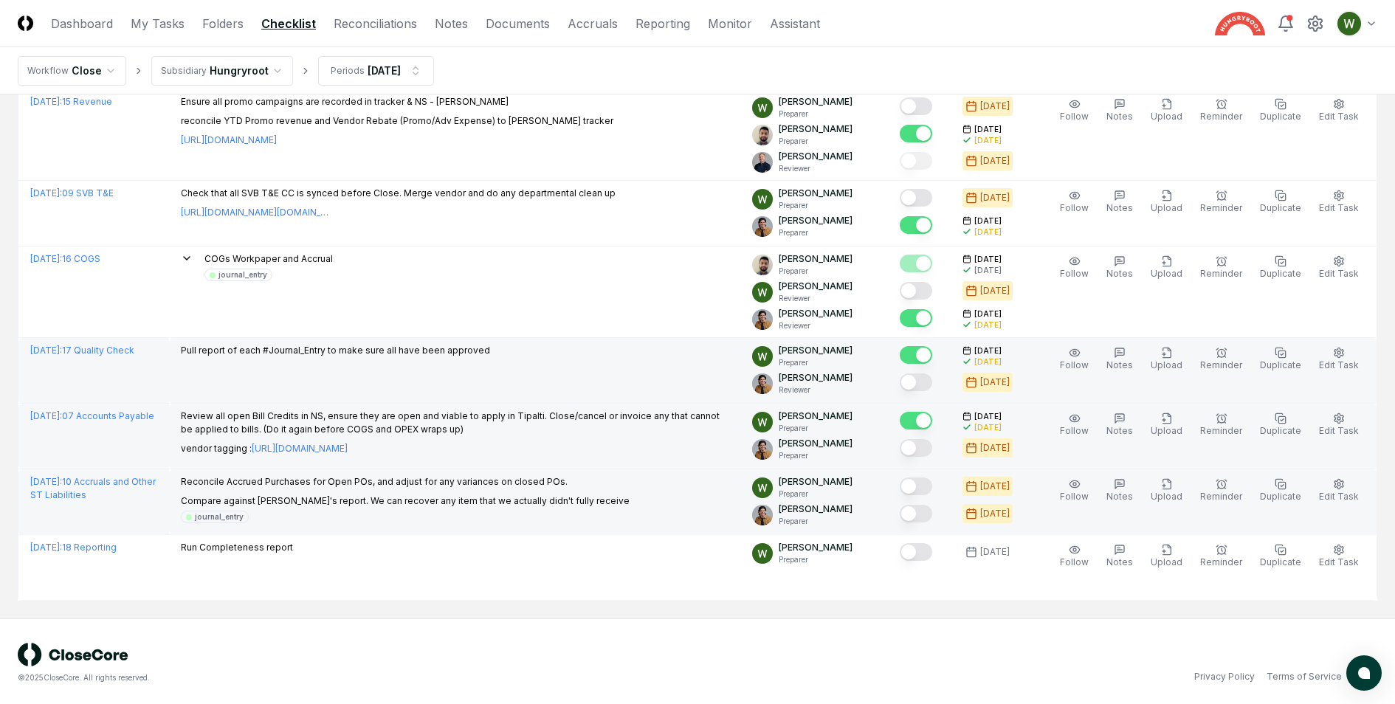
scroll to position [0, 0]
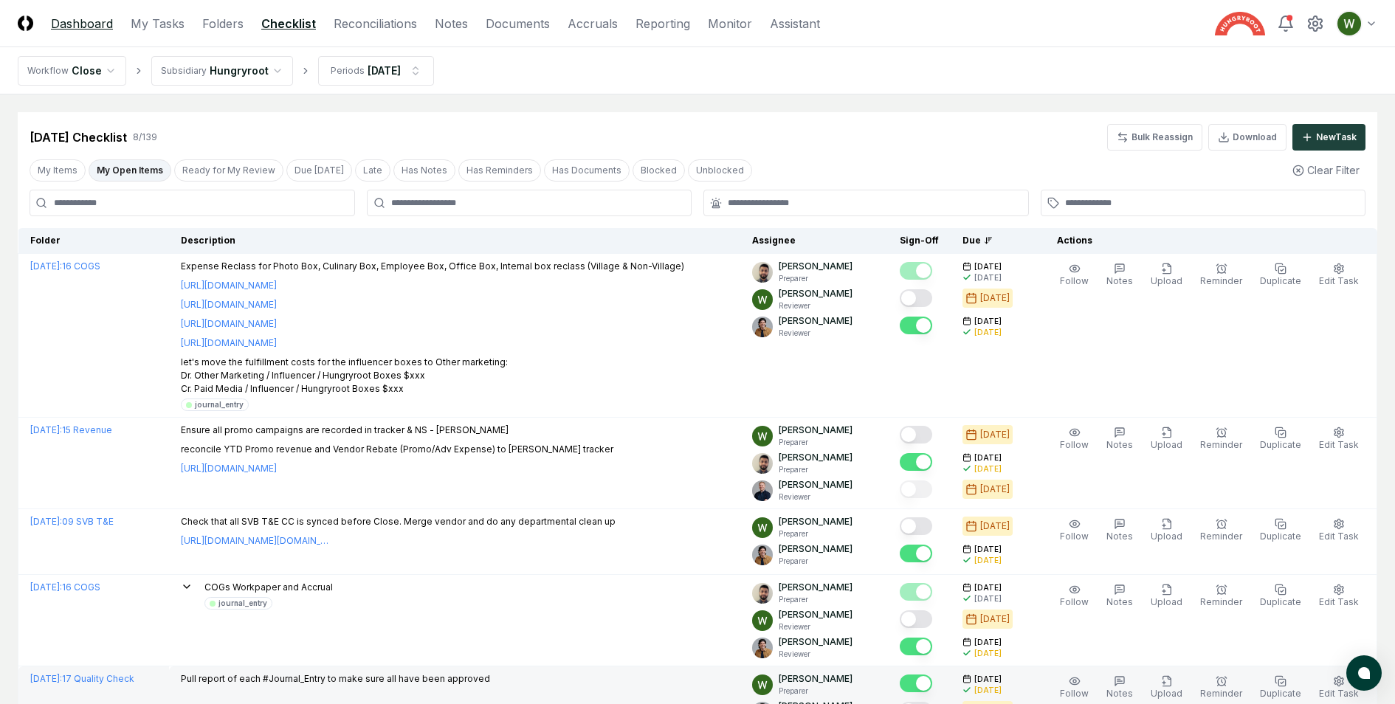
click at [92, 21] on link "Dashboard" at bounding box center [82, 24] width 62 height 18
